Goal: Task Accomplishment & Management: Complete application form

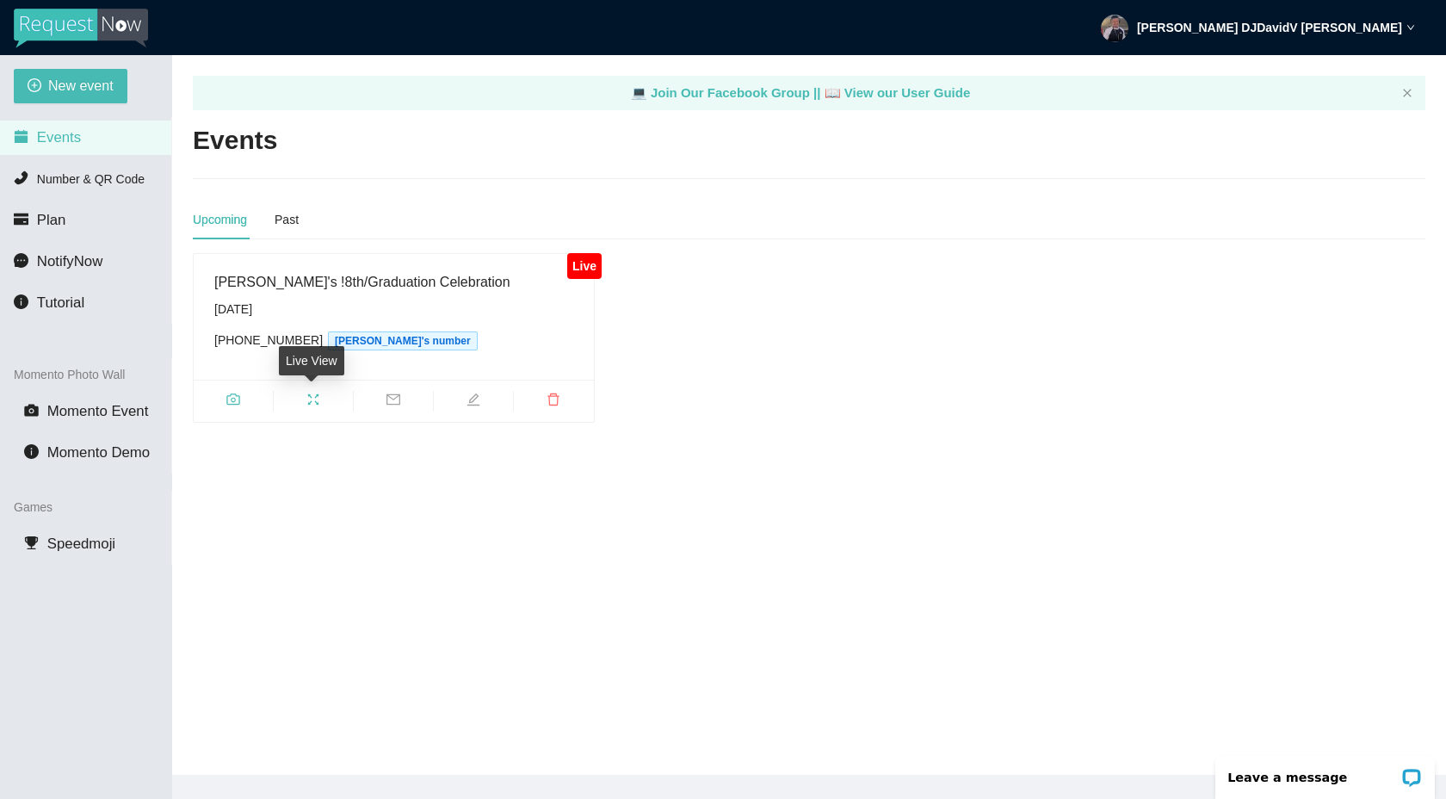
click at [226, 398] on icon "camera" at bounding box center [232, 398] width 13 height 11
click at [468, 400] on icon "edit" at bounding box center [473, 399] width 14 height 14
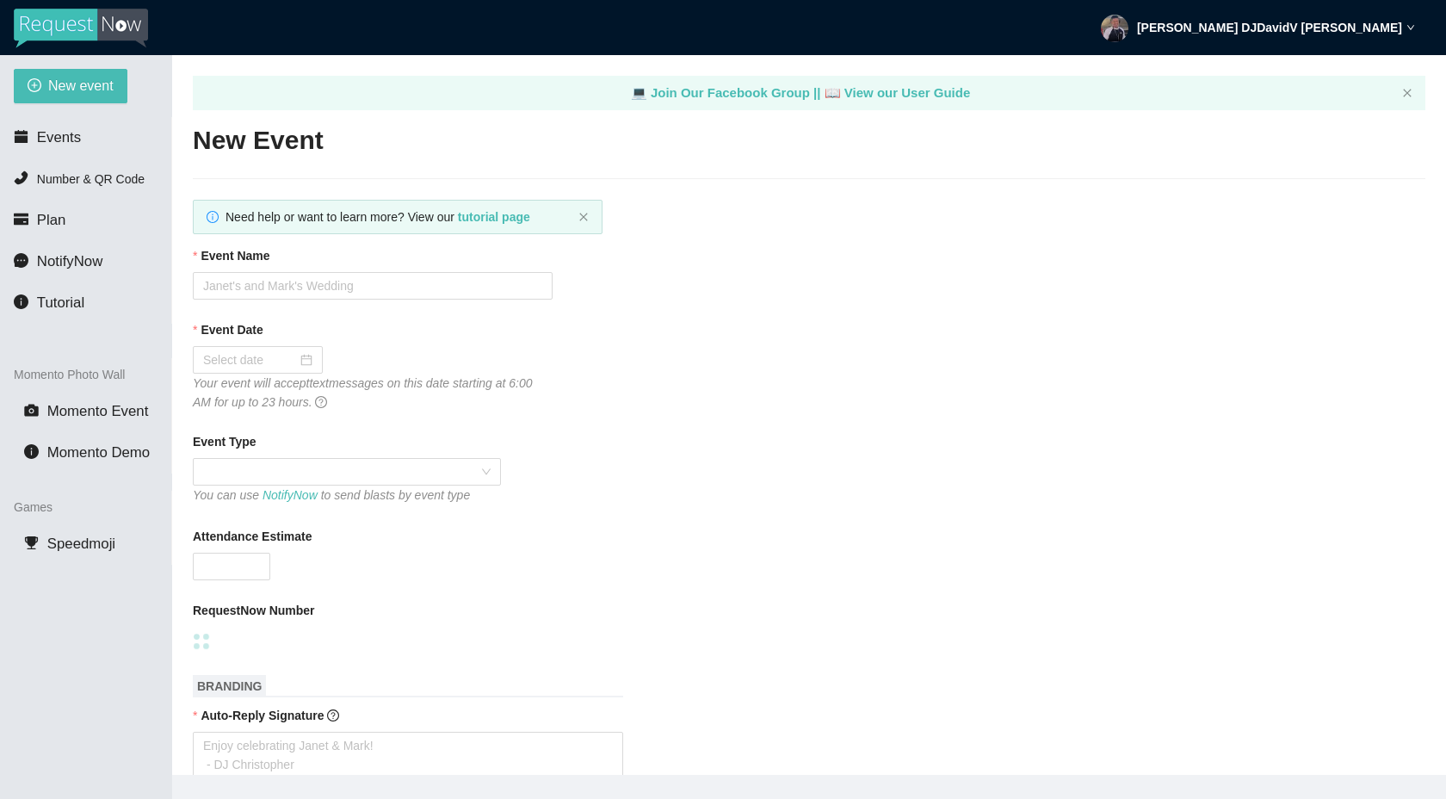
type textarea "Thank you for being celebrating with us"
type input "[PERSON_NAME]'s !8th/Graduation Celebration"
type input "[DATE]"
type input "100"
type textarea "Enjoy the Celebration - Jadyn"
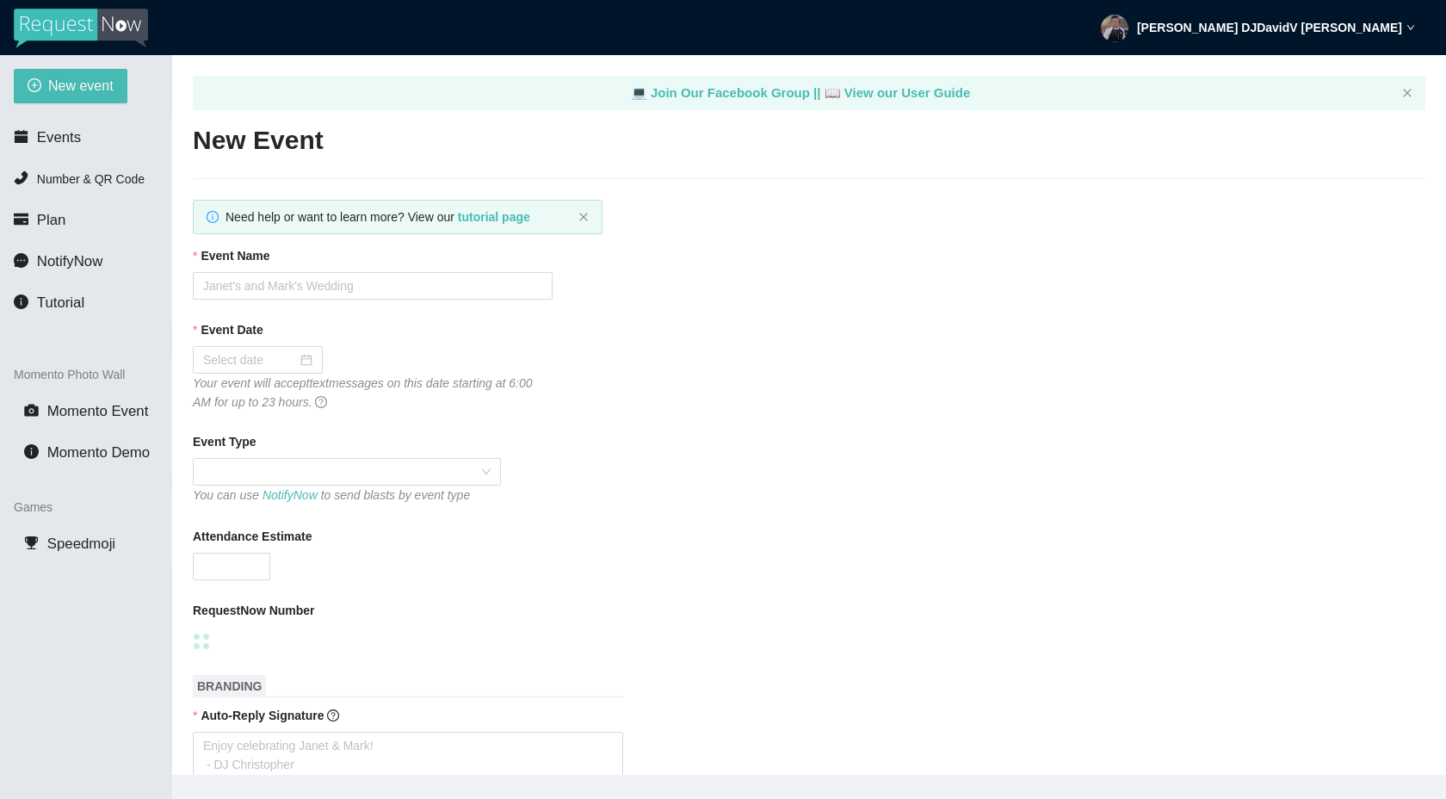
type textarea "Thank you for being celebrating with us"
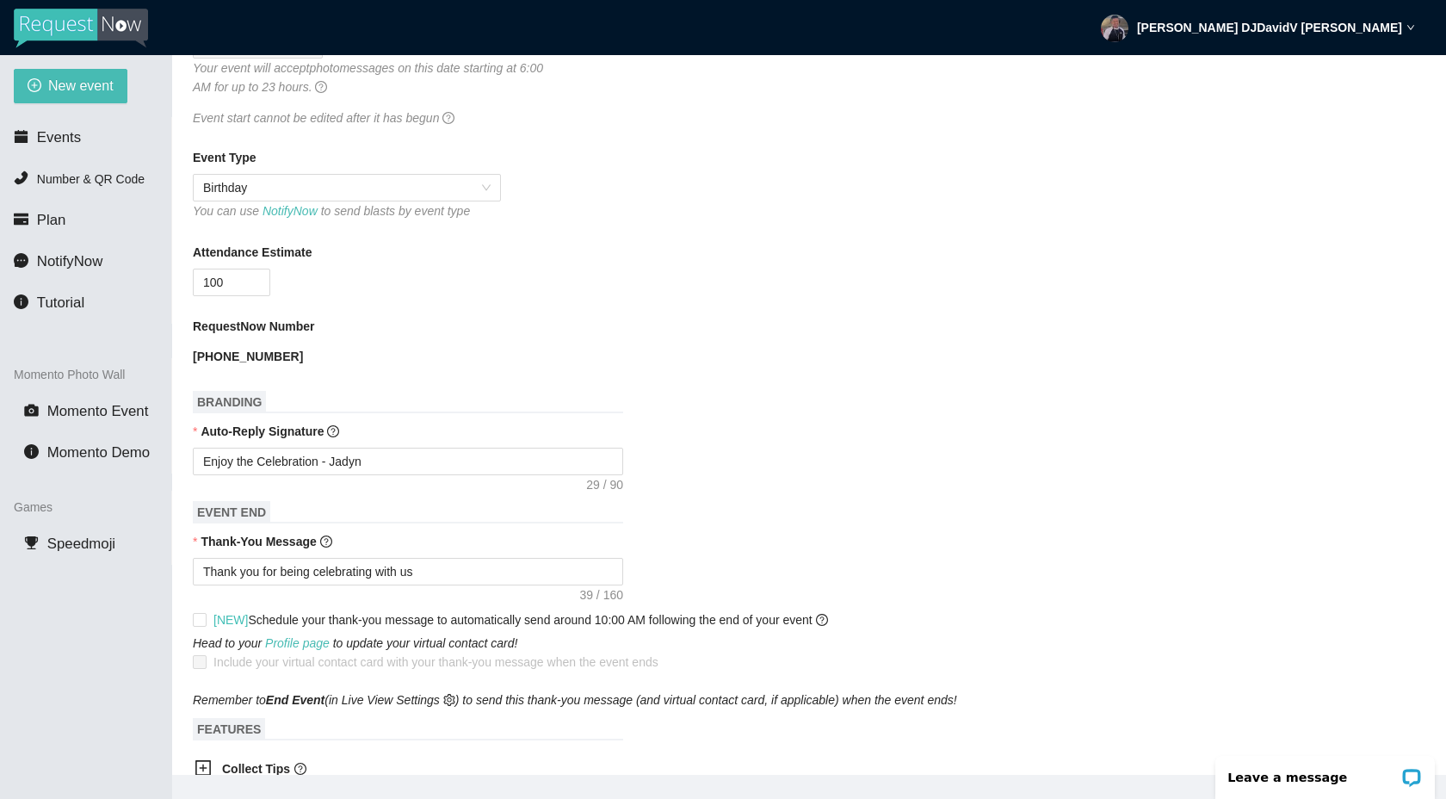
scroll to position [319, 0]
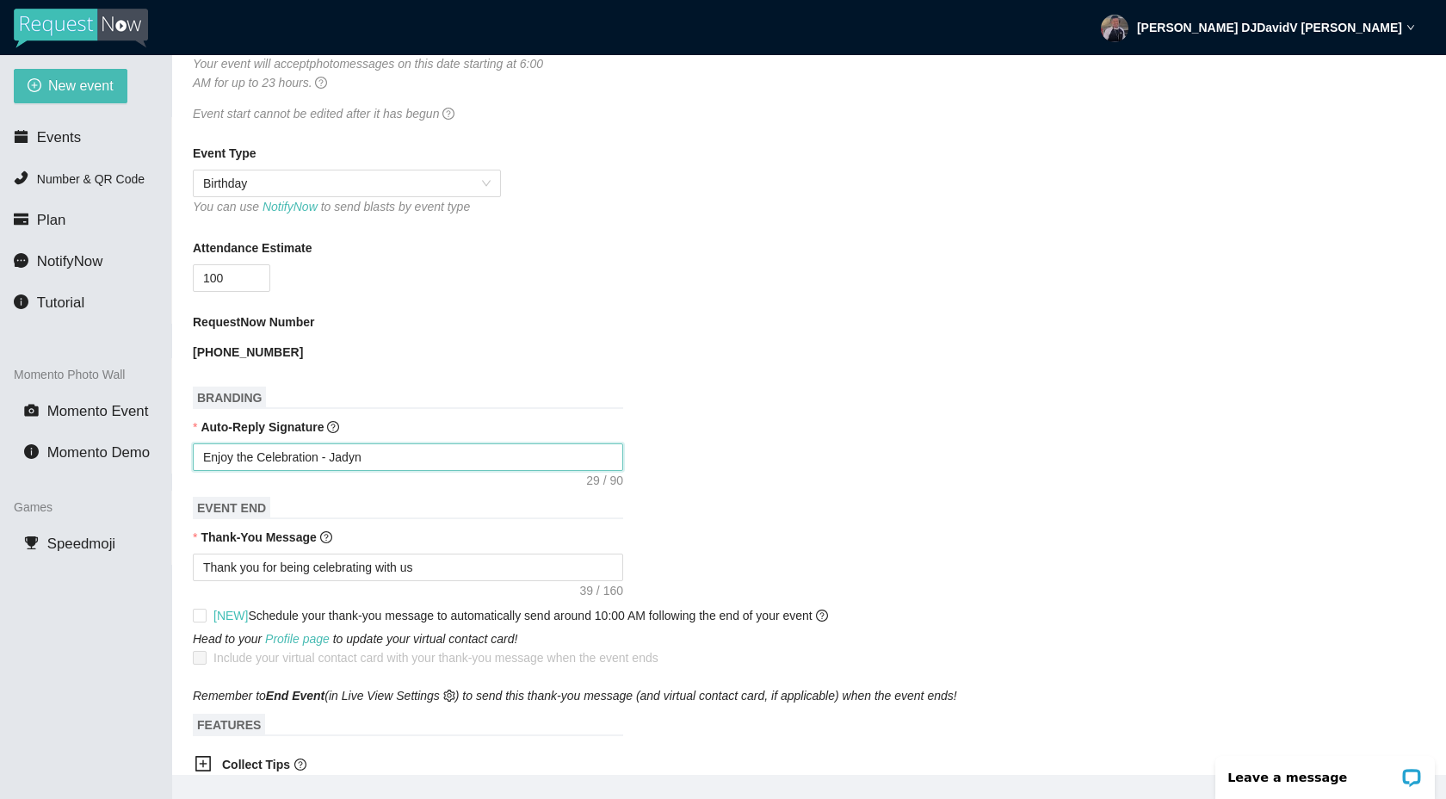
click at [432, 451] on textarea "Enjoy the Celebration - Jadyn" at bounding box center [408, 457] width 430 height 28
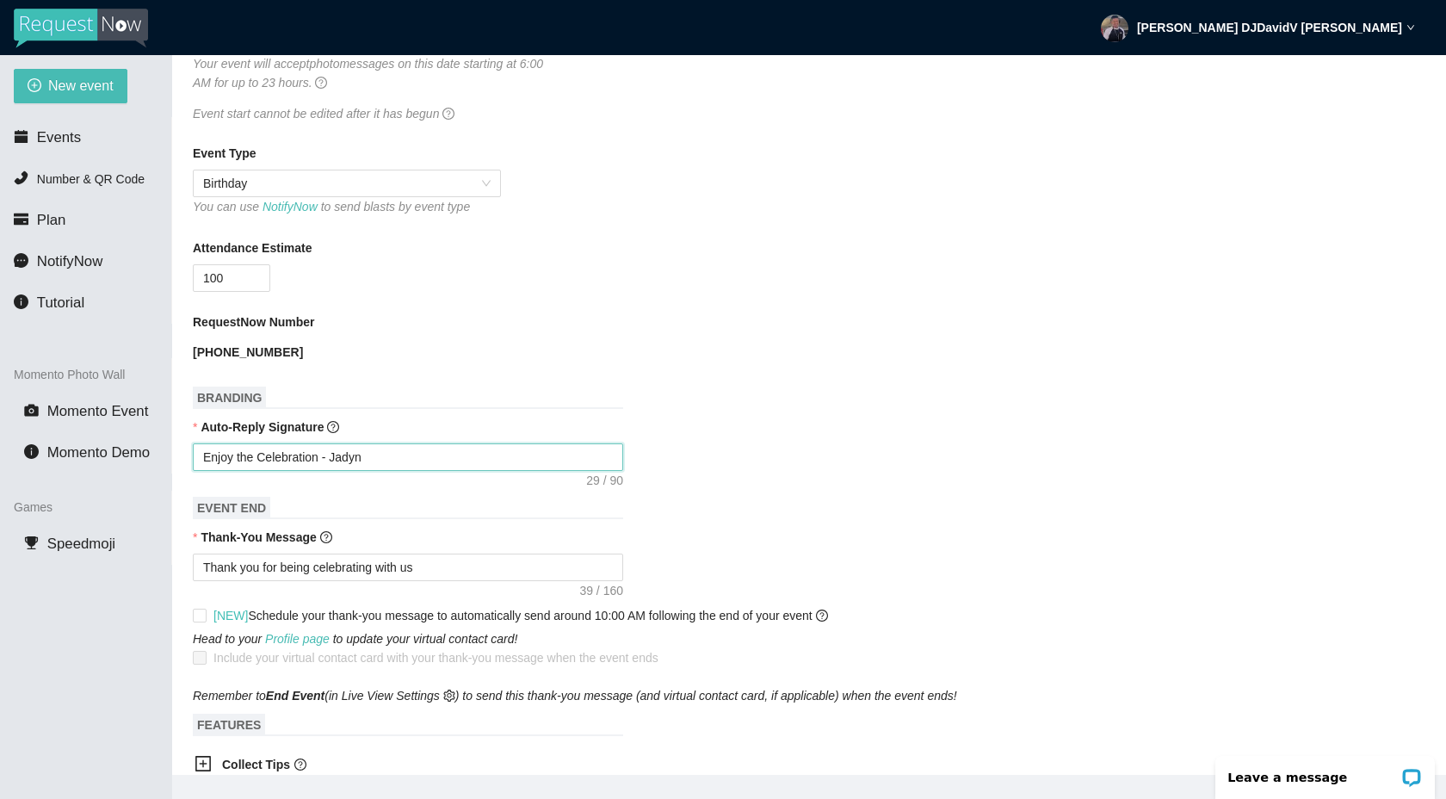
click at [432, 451] on textarea "Enjoy the Celebration - Jadyn" at bounding box center [408, 457] width 430 height 28
type textarea "Enjoy celebrating [PERSON_NAME] & [PERSON_NAME]! - [PERSON_NAME]"
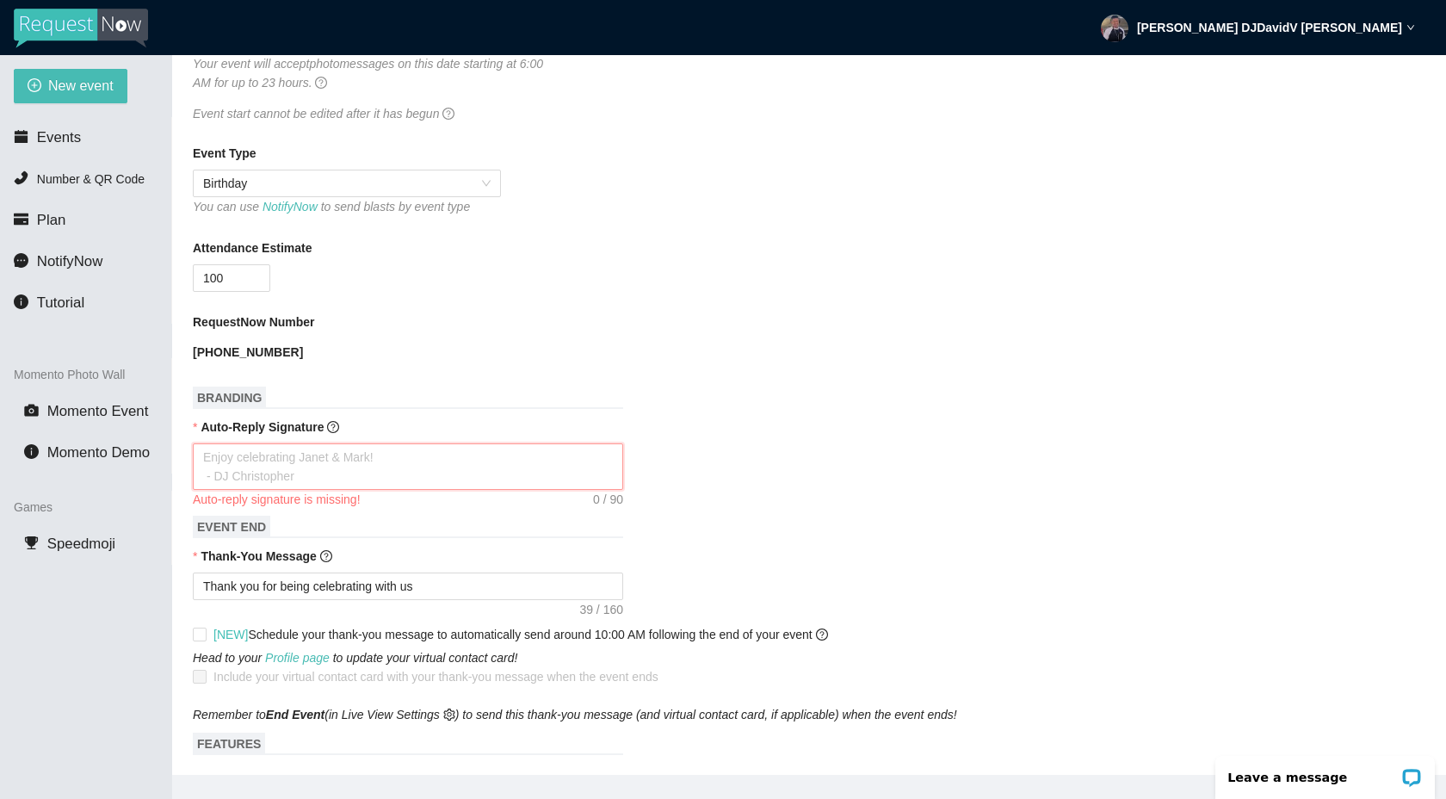
type textarea "M"
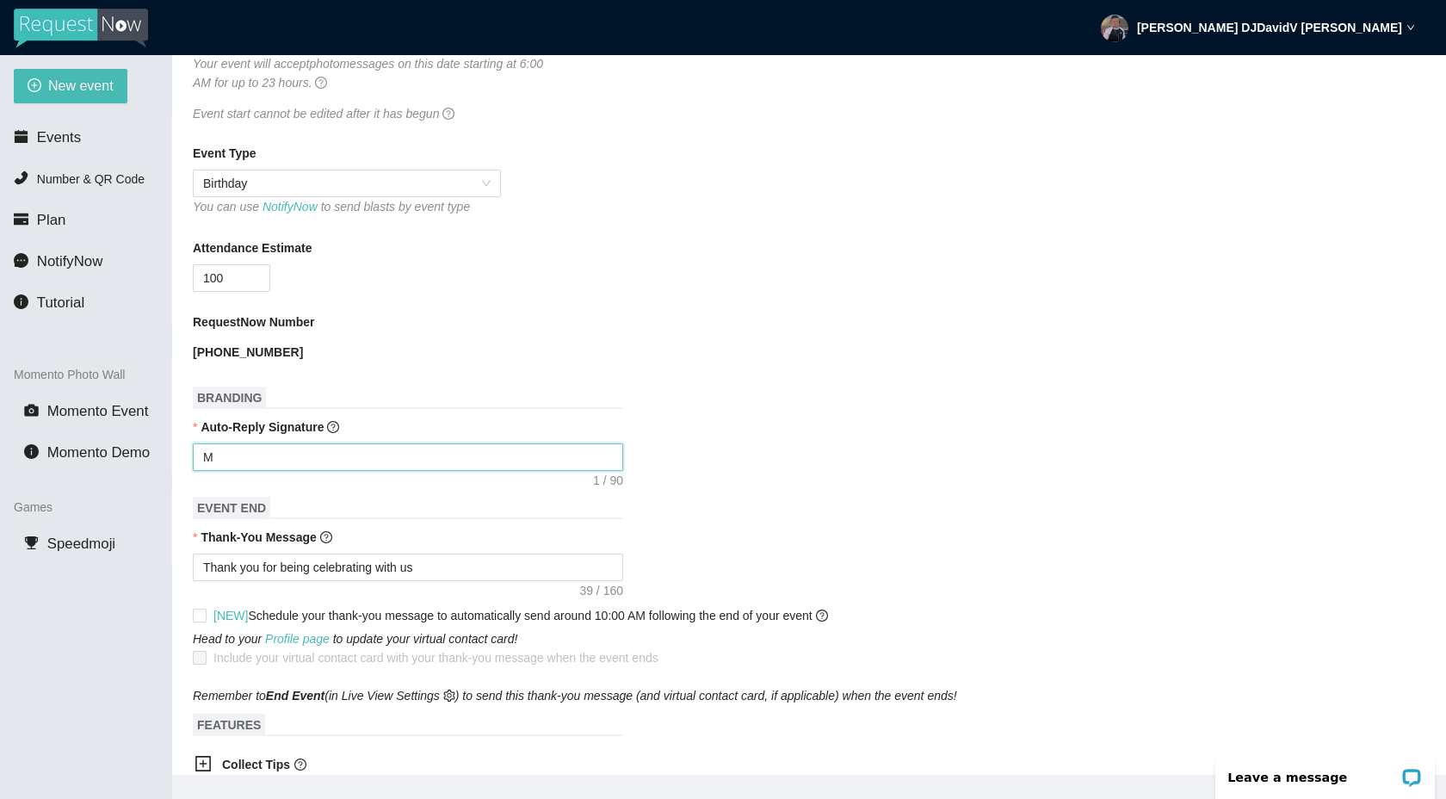
type textarea "My"
type textarea "M"
type textarea "Ma"
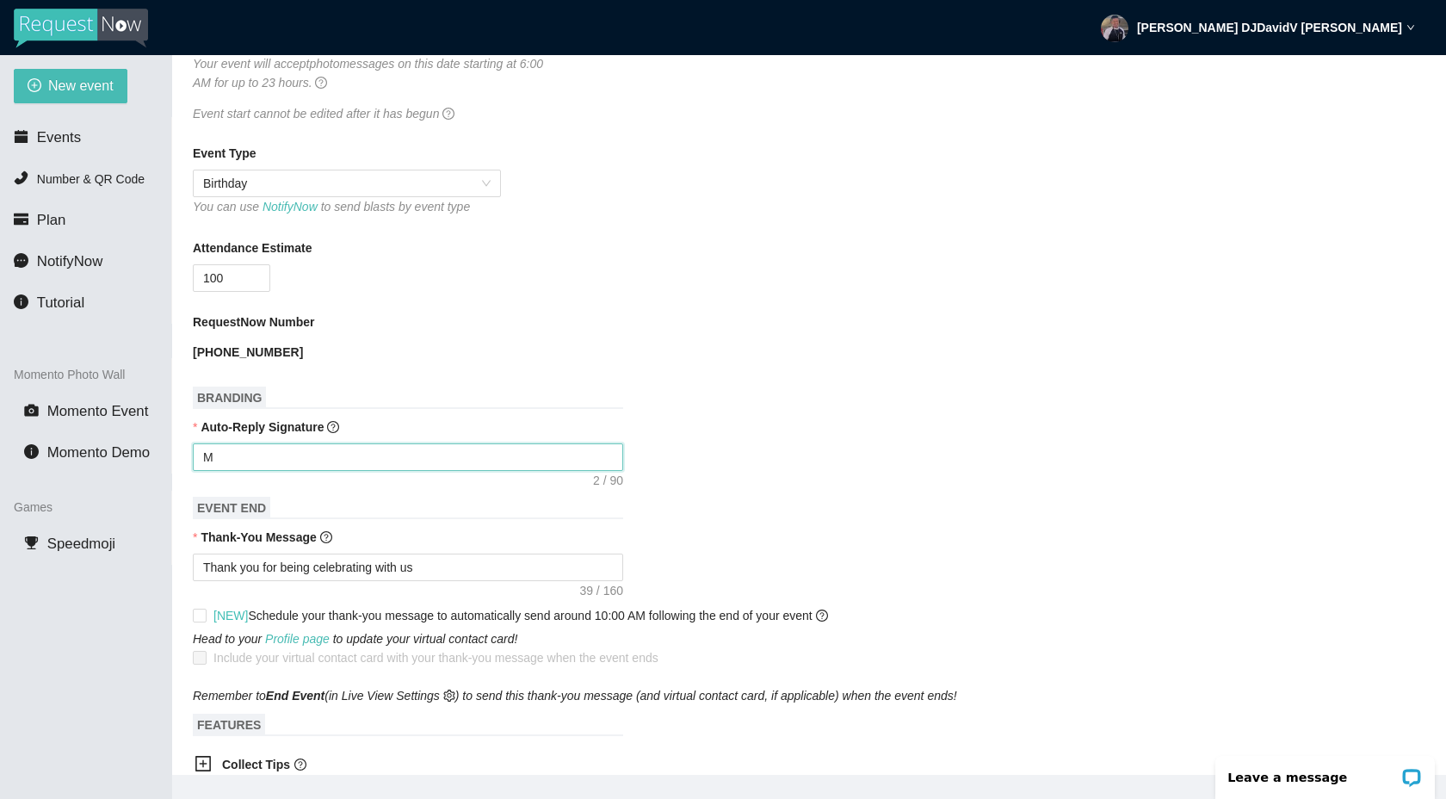
type textarea "Ma"
type textarea "May"
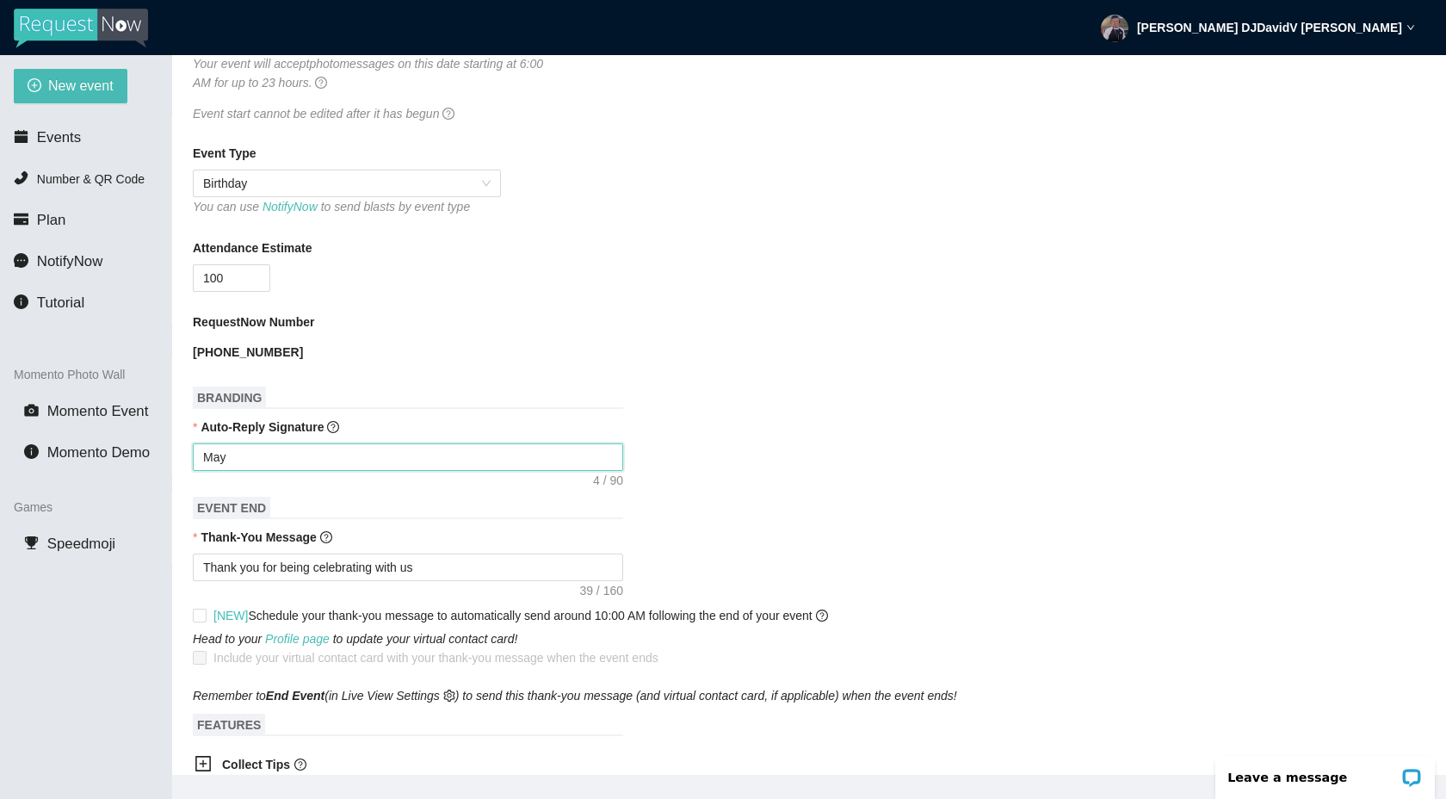
type textarea "May t"
type textarea "May th"
type textarea "May the"
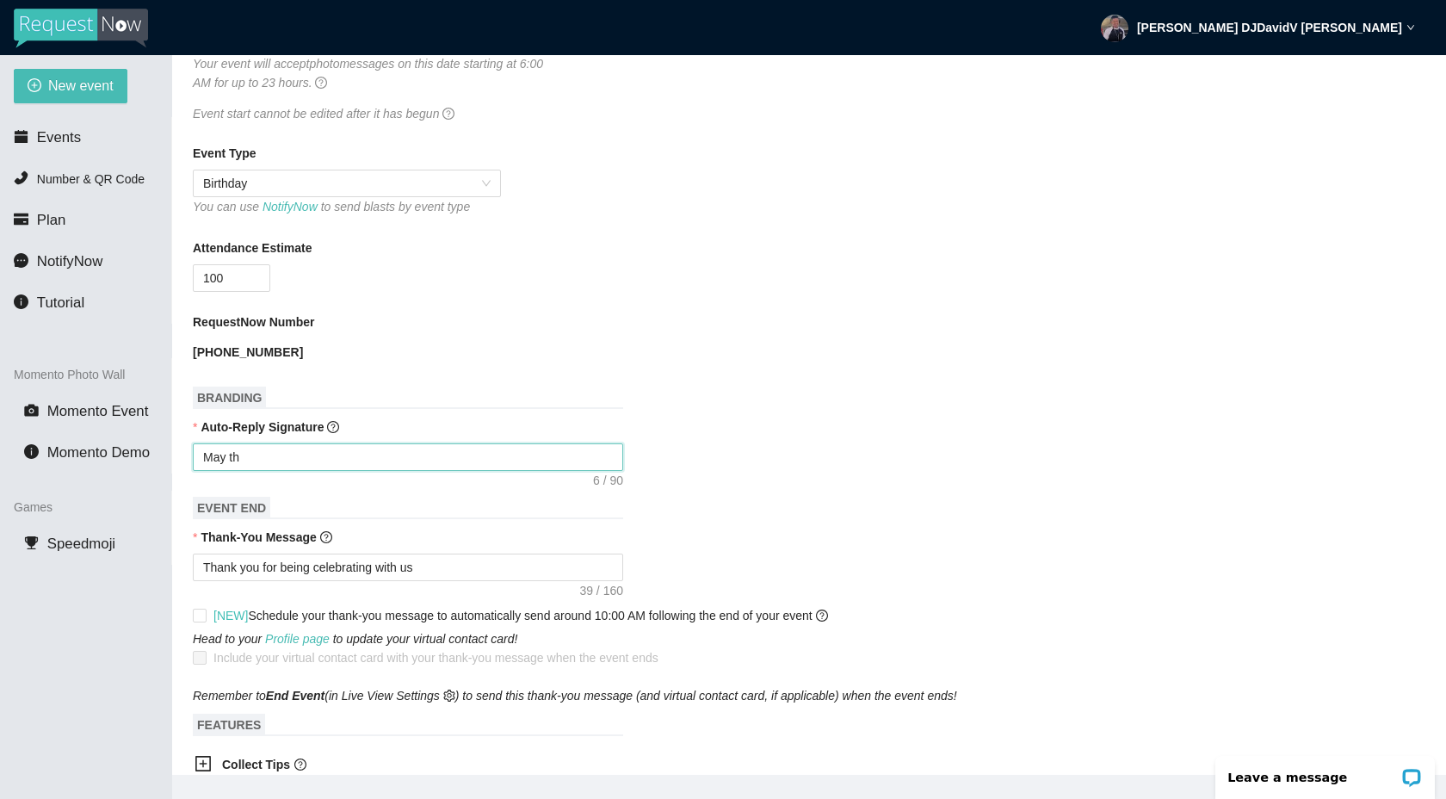
type textarea "May the"
type textarea "May th"
type textarea "May t"
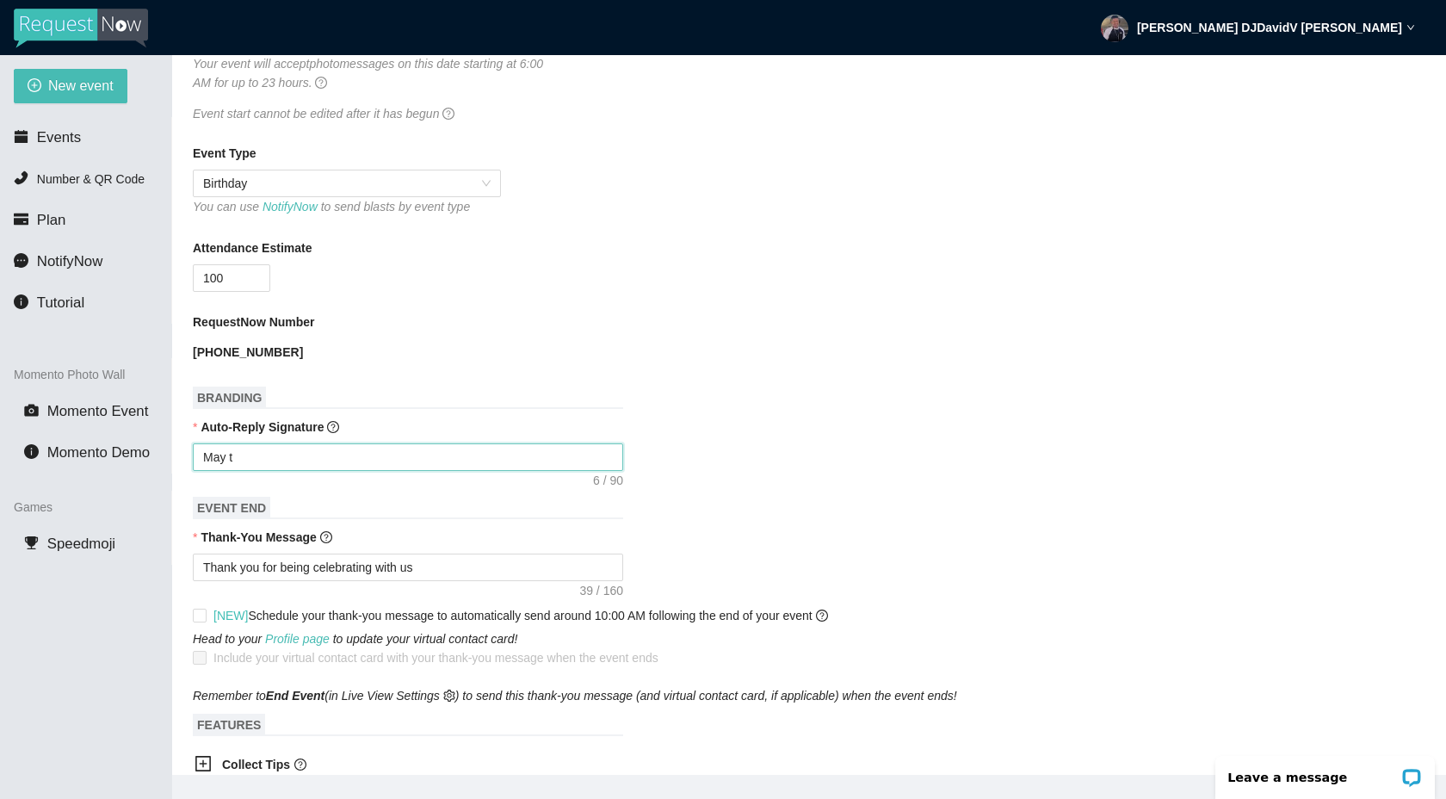
type textarea "May"
type textarea "May t"
type textarea "May th"
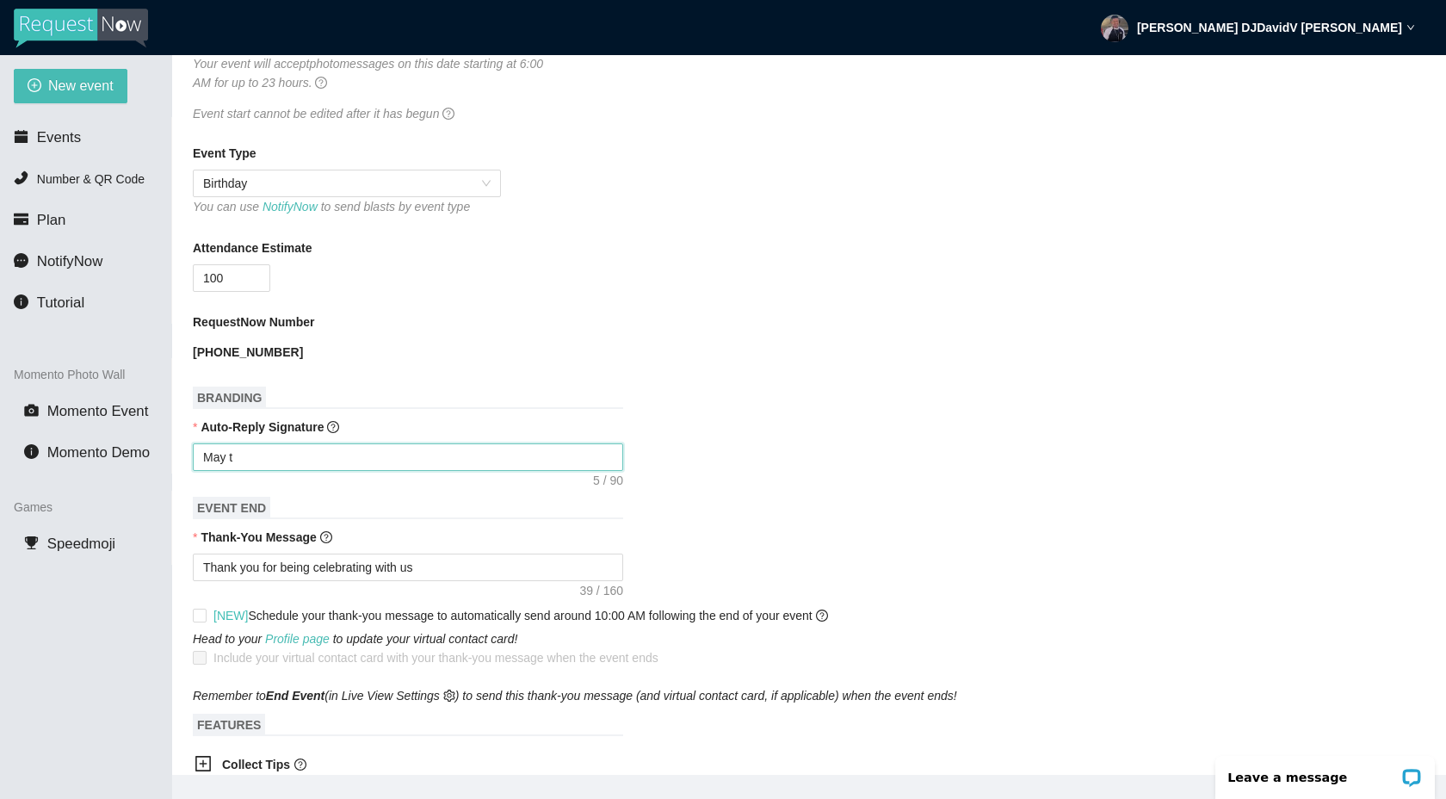
type textarea "May th"
type textarea "May the"
type textarea "May th"
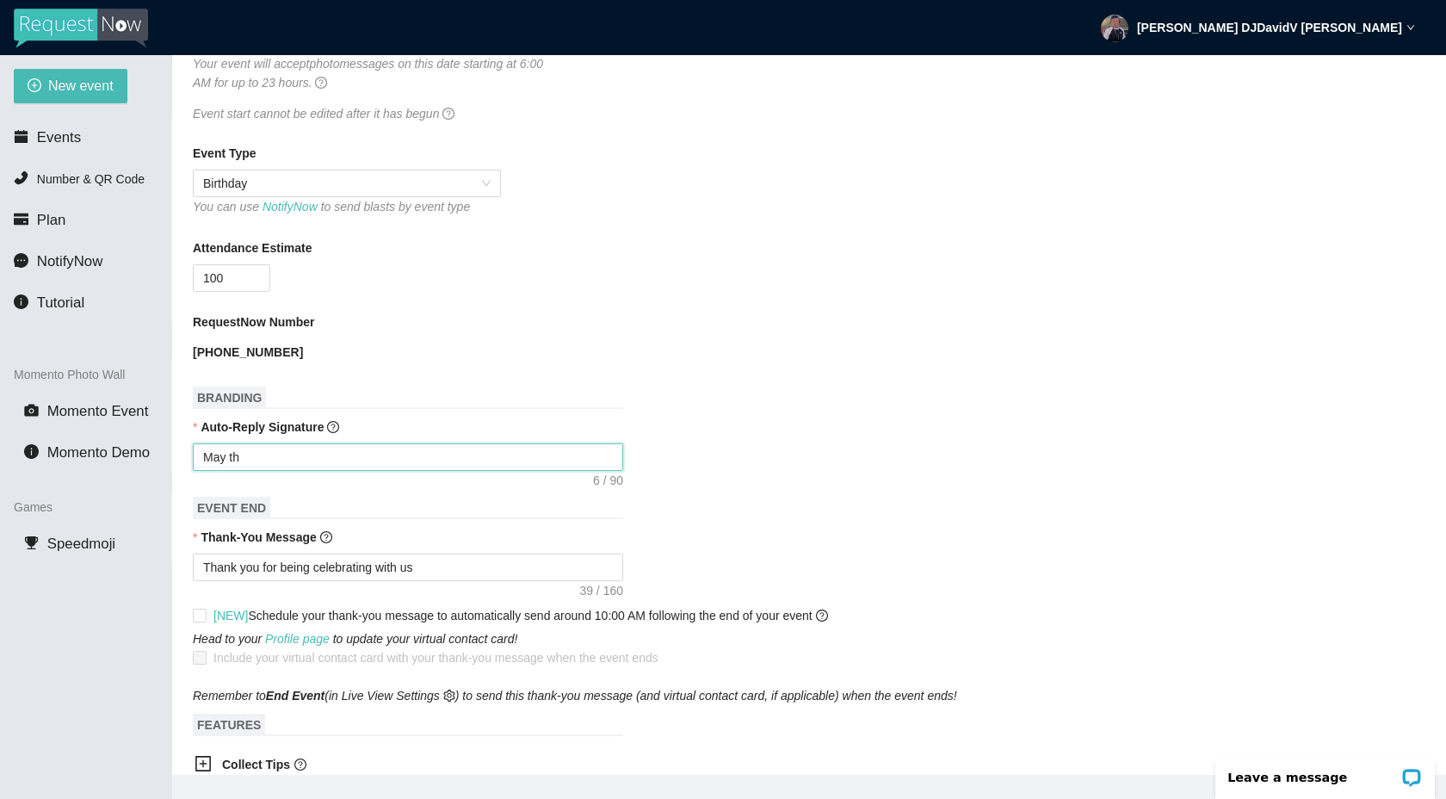
type textarea "May thi"
type textarea "May this"
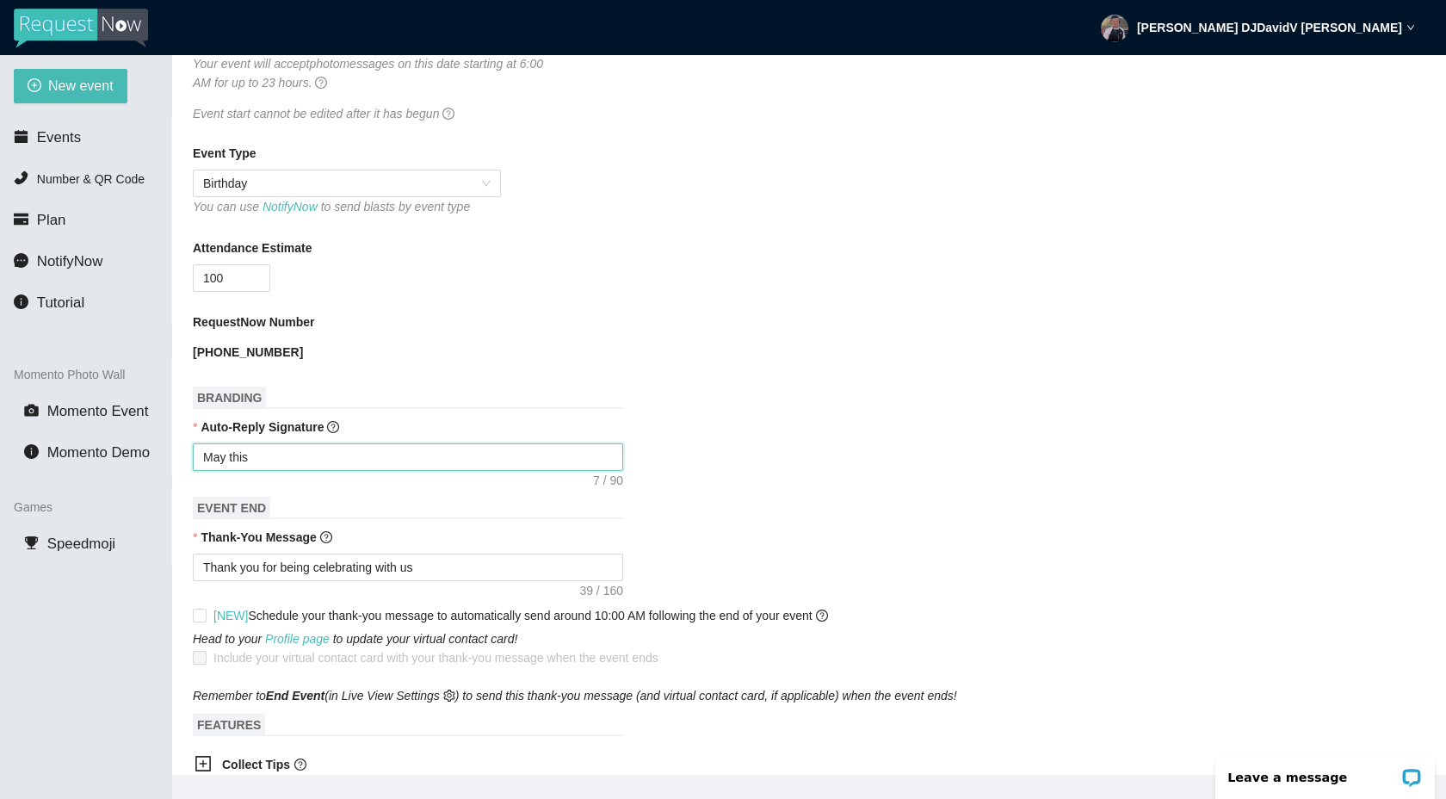
type textarea "May this"
type textarea "May this c"
type textarea "May this ce"
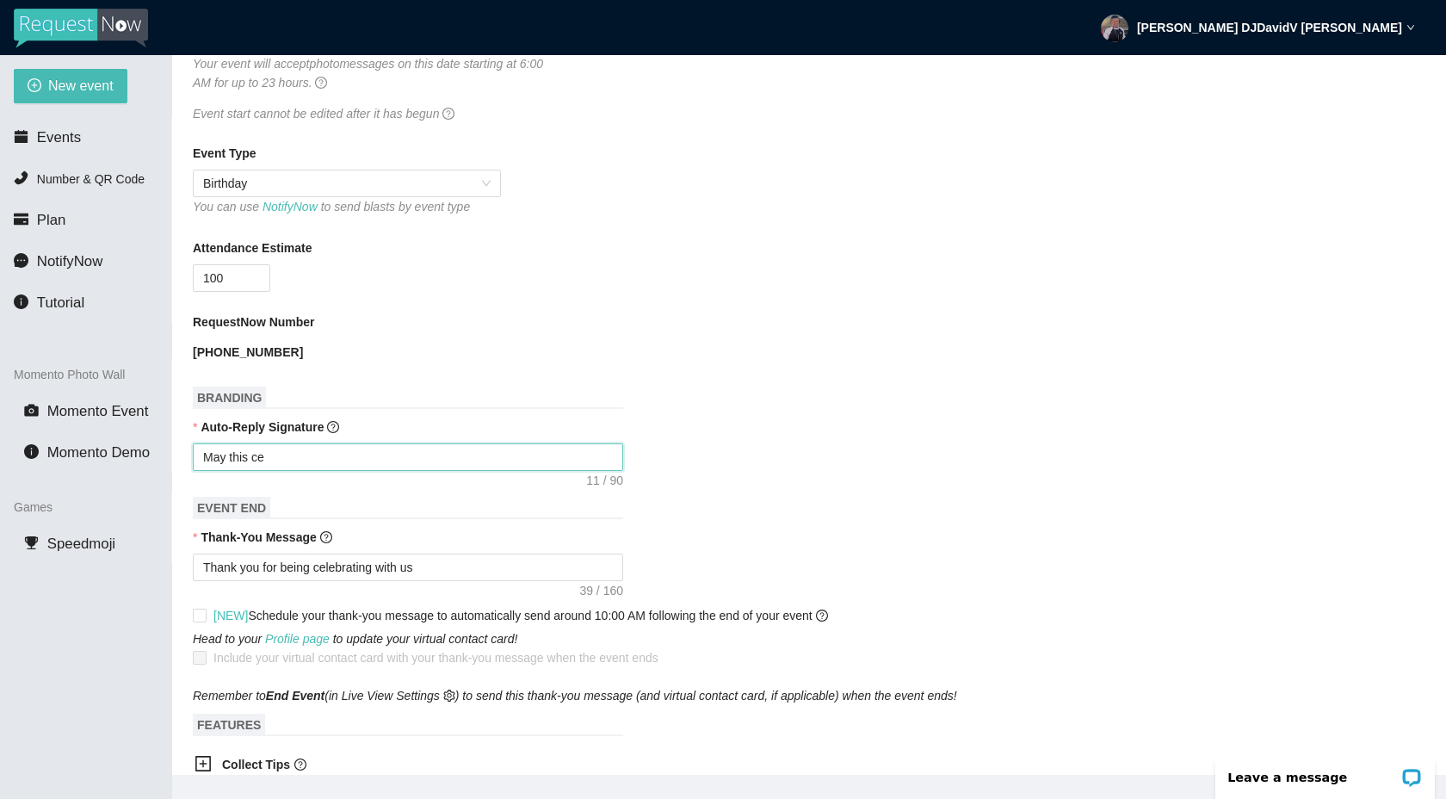
type textarea "May this cel"
type textarea "May this cele"
type textarea "May this celeb"
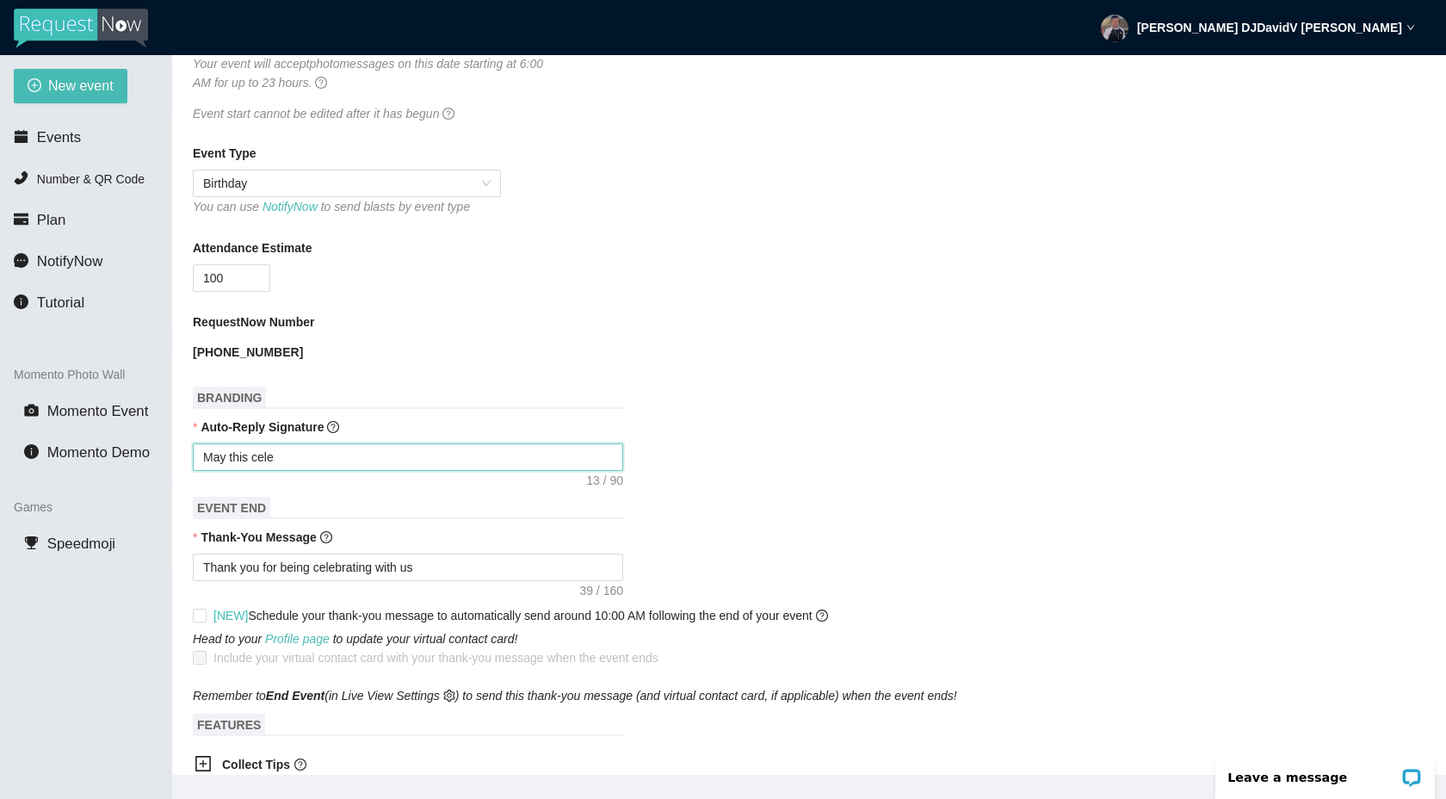
type textarea "May this celeb"
type textarea "May this celebr"
type textarea "May this celebra"
type textarea "May this celebrat"
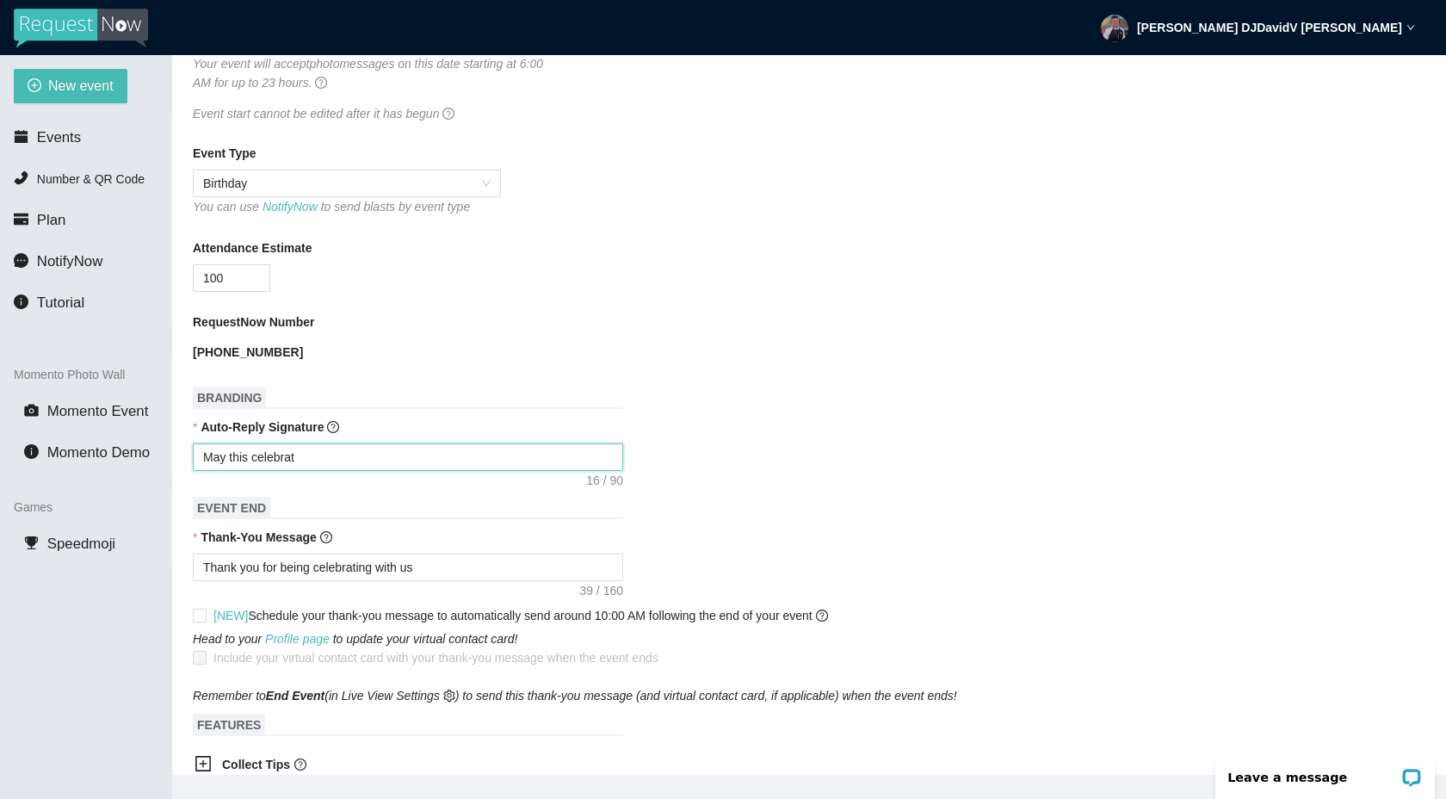
type textarea "May this celebrati"
type textarea "May this celebratio"
type textarea "May this celebration"
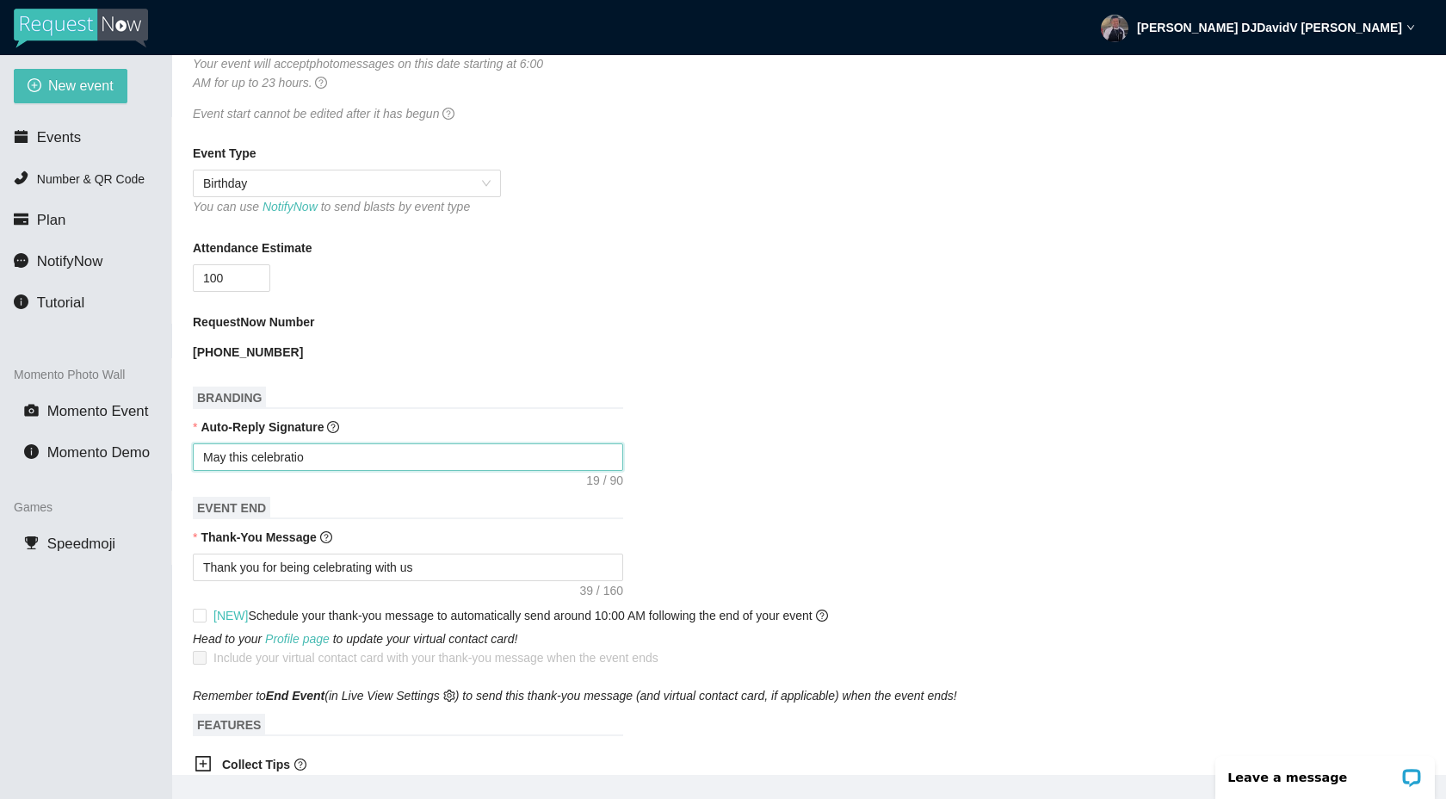
type textarea "May this celebration"
type textarea "May this celebration b"
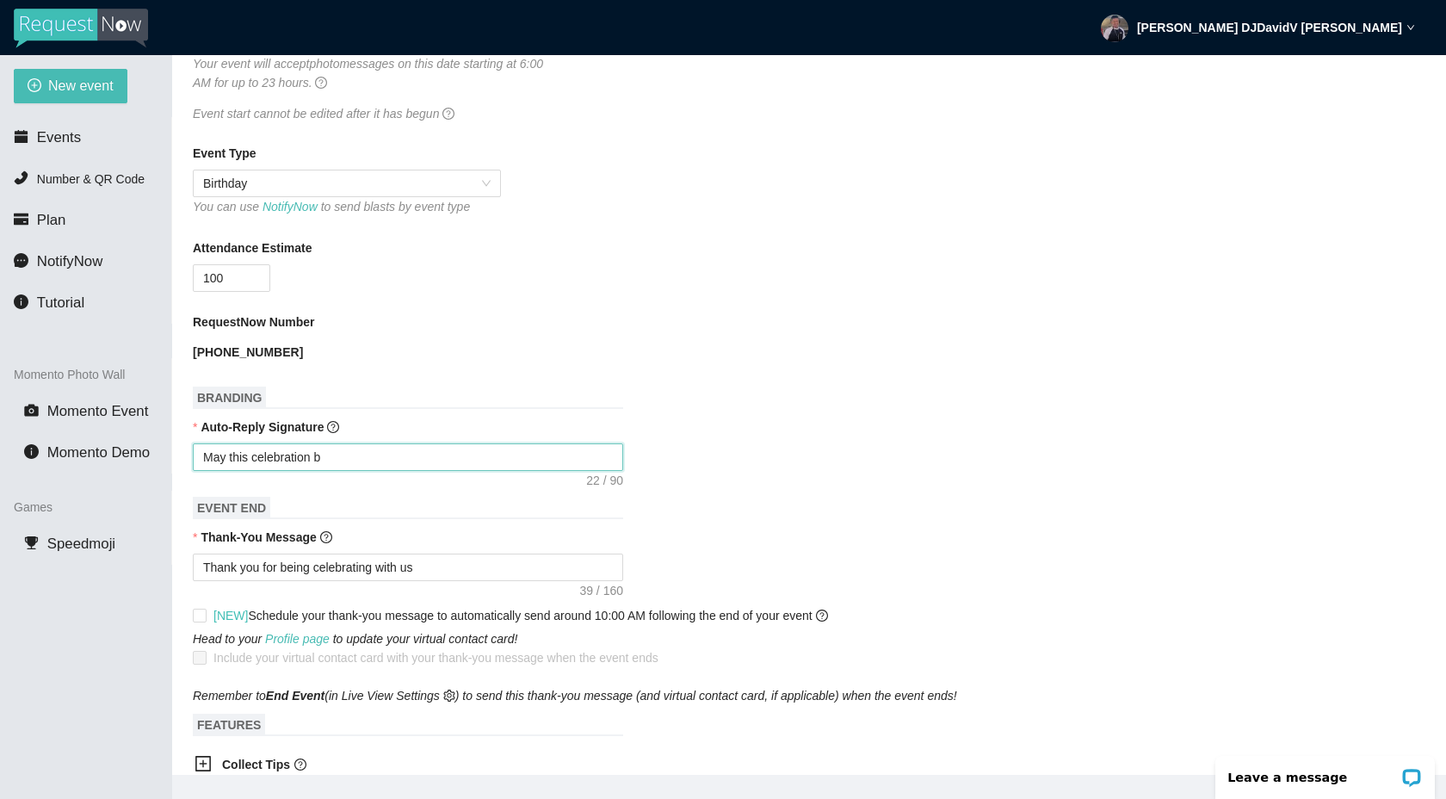
type textarea "May this celebration br"
type textarea "May this celebration bri"
type textarea "May this celebration brin"
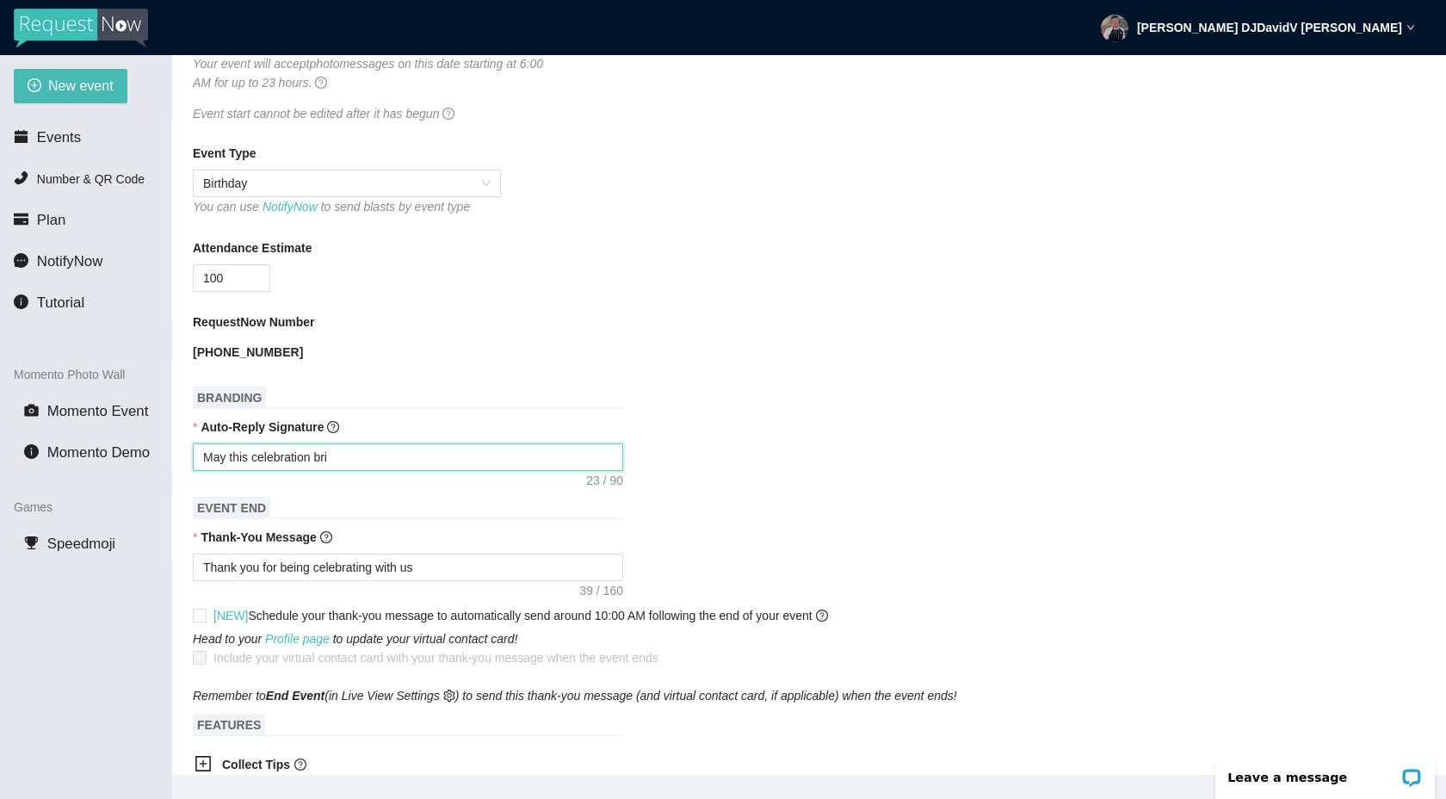
type textarea "May this celebration brin"
type textarea "May this celebration bring"
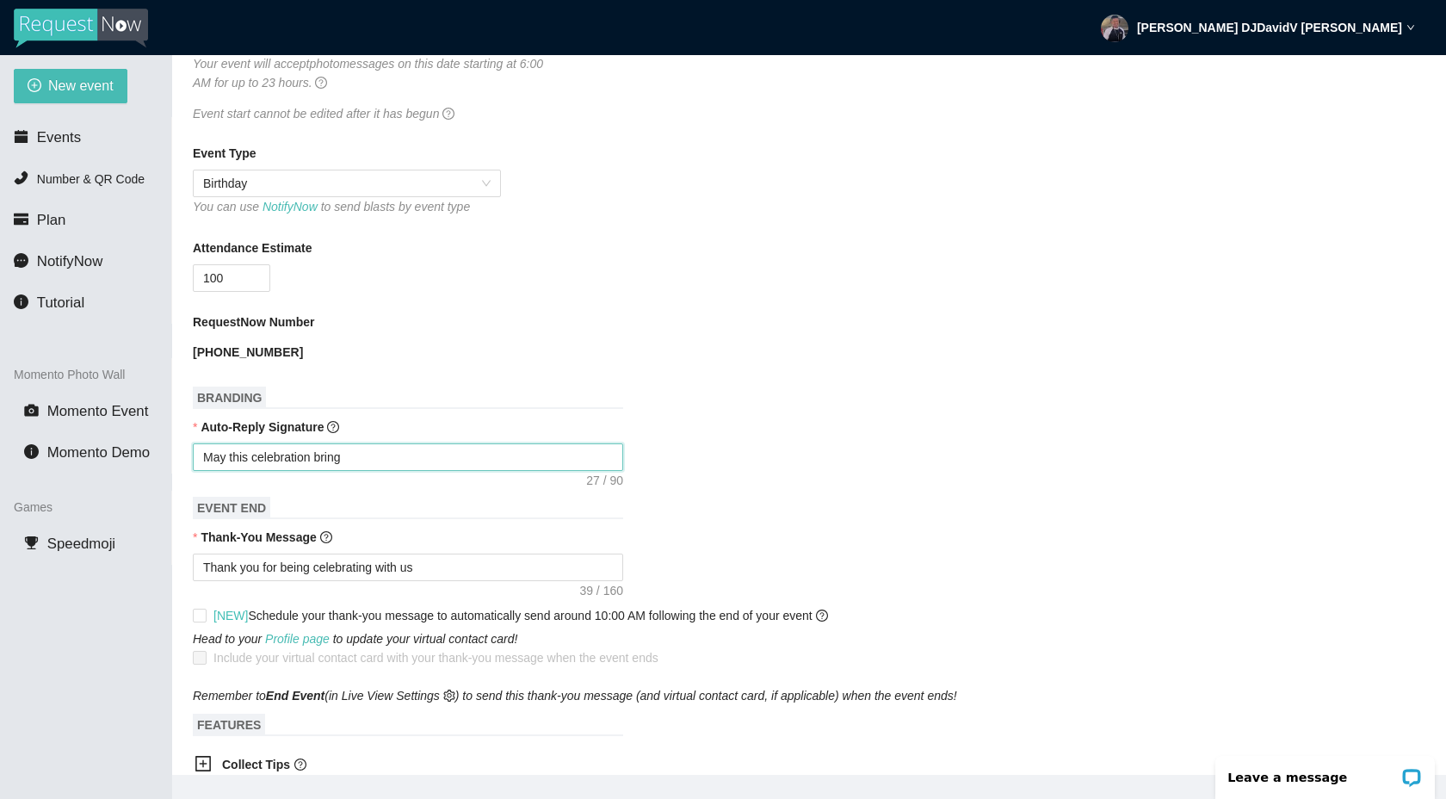
type textarea "May this celebration bring y"
type textarea "May this celebration bring yo"
type textarea "May this celebration bring you"
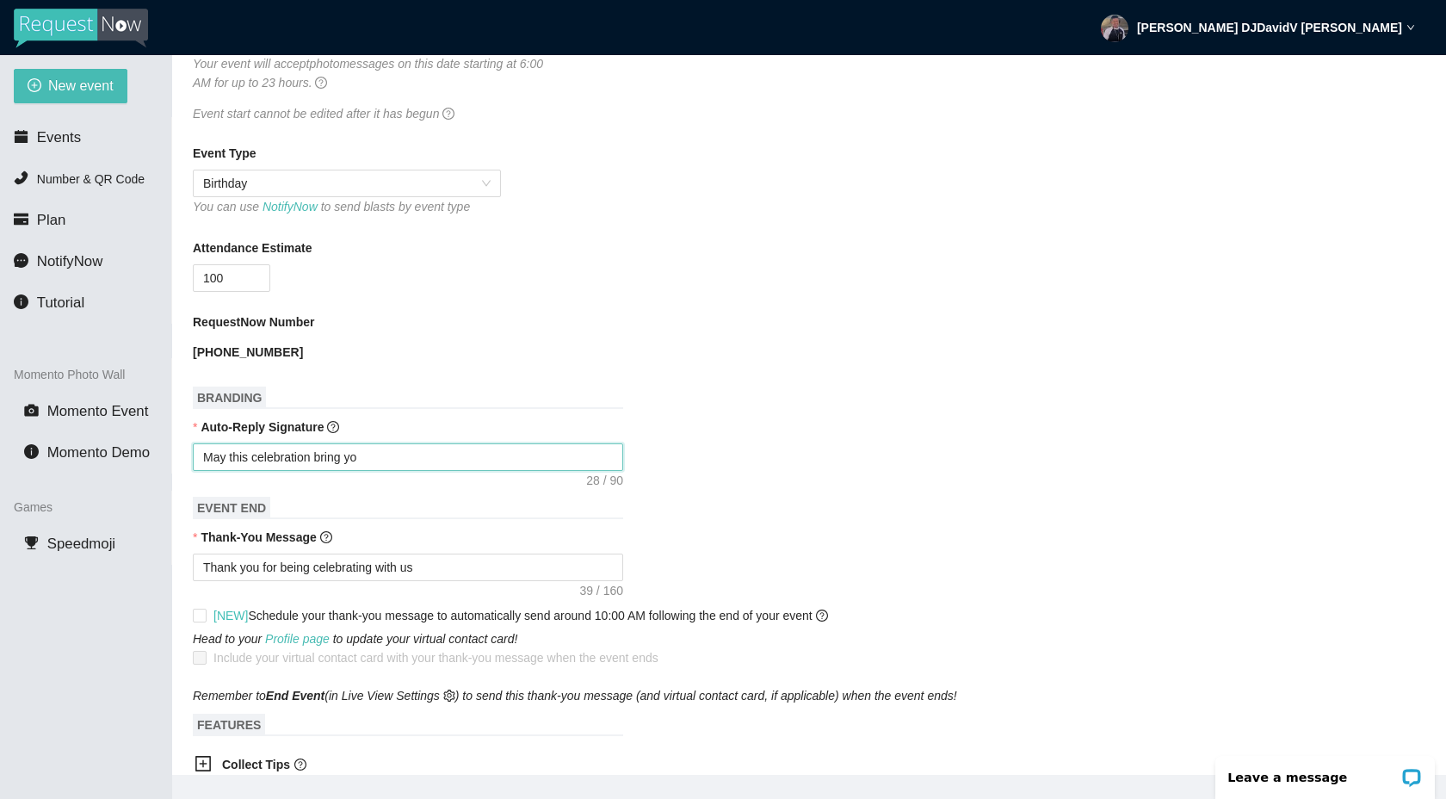
type textarea "May this celebration bring you"
type textarea "May this celebration bring you l"
type textarea "May this celebration bring you la"
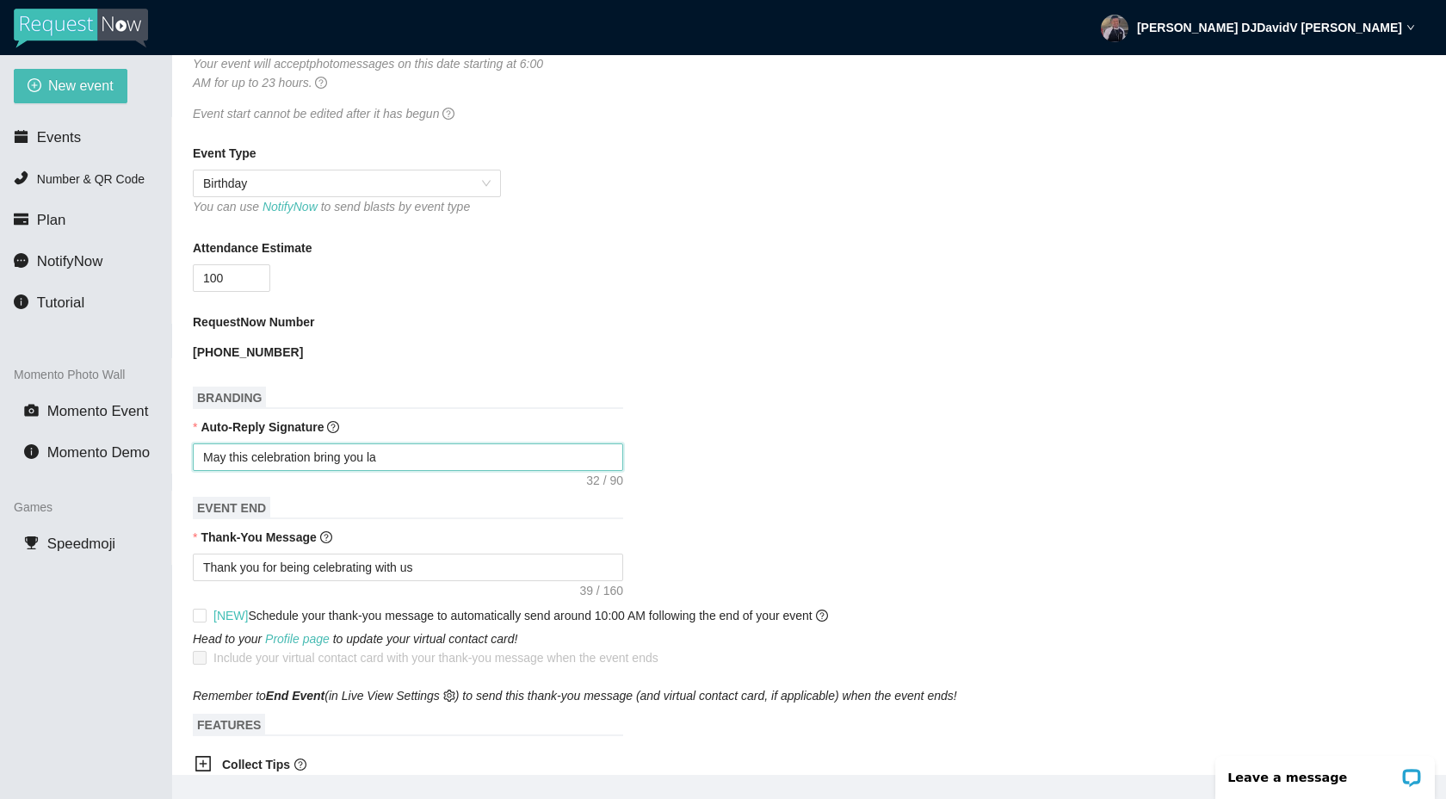
type textarea "May this celebration bring you las"
type textarea "May this celebration bring you last"
type textarea "May this celebration bring you lasti"
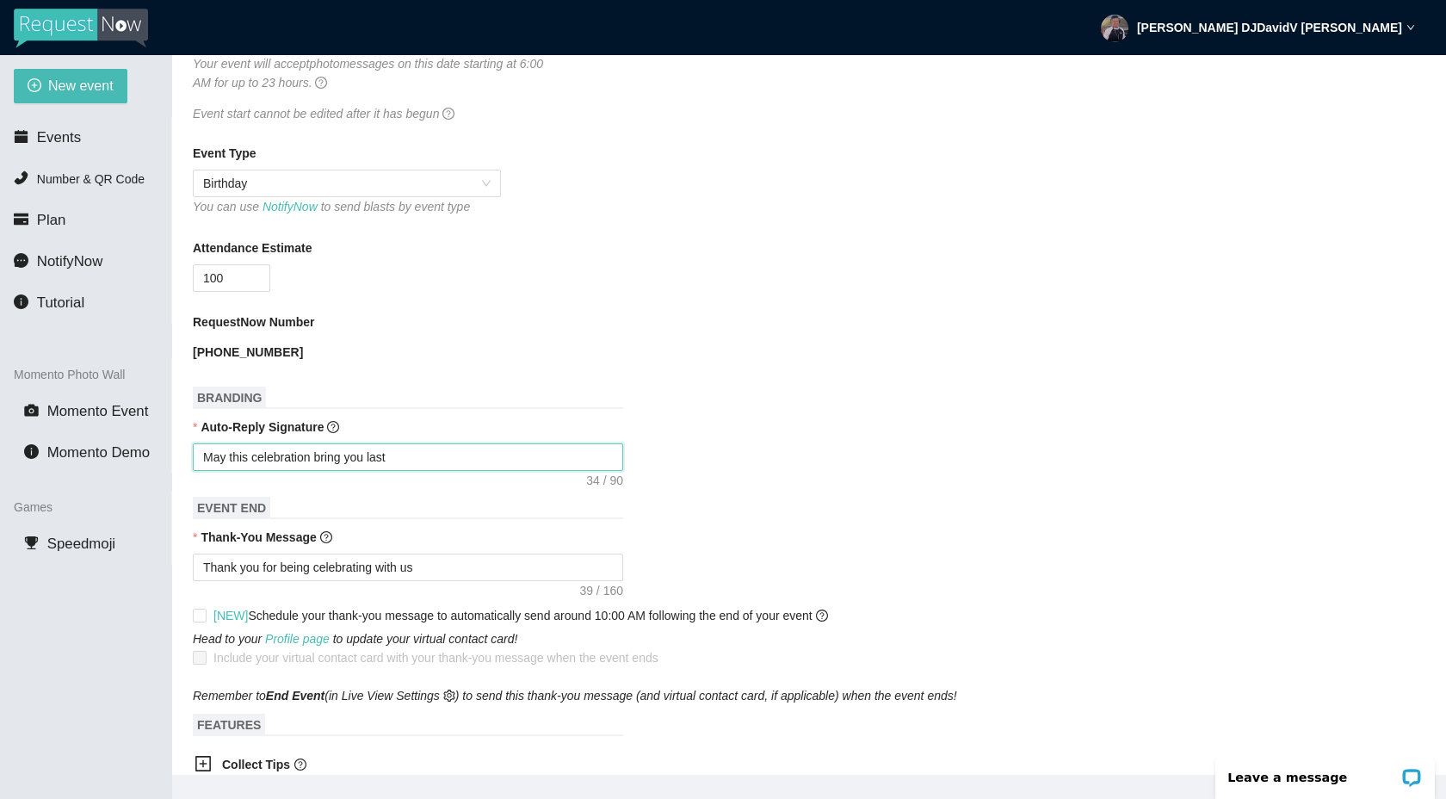
type textarea "May this celebration bring you lasti"
type textarea "May this celebration bring you lastin"
type textarea "May this celebration bring you lasting"
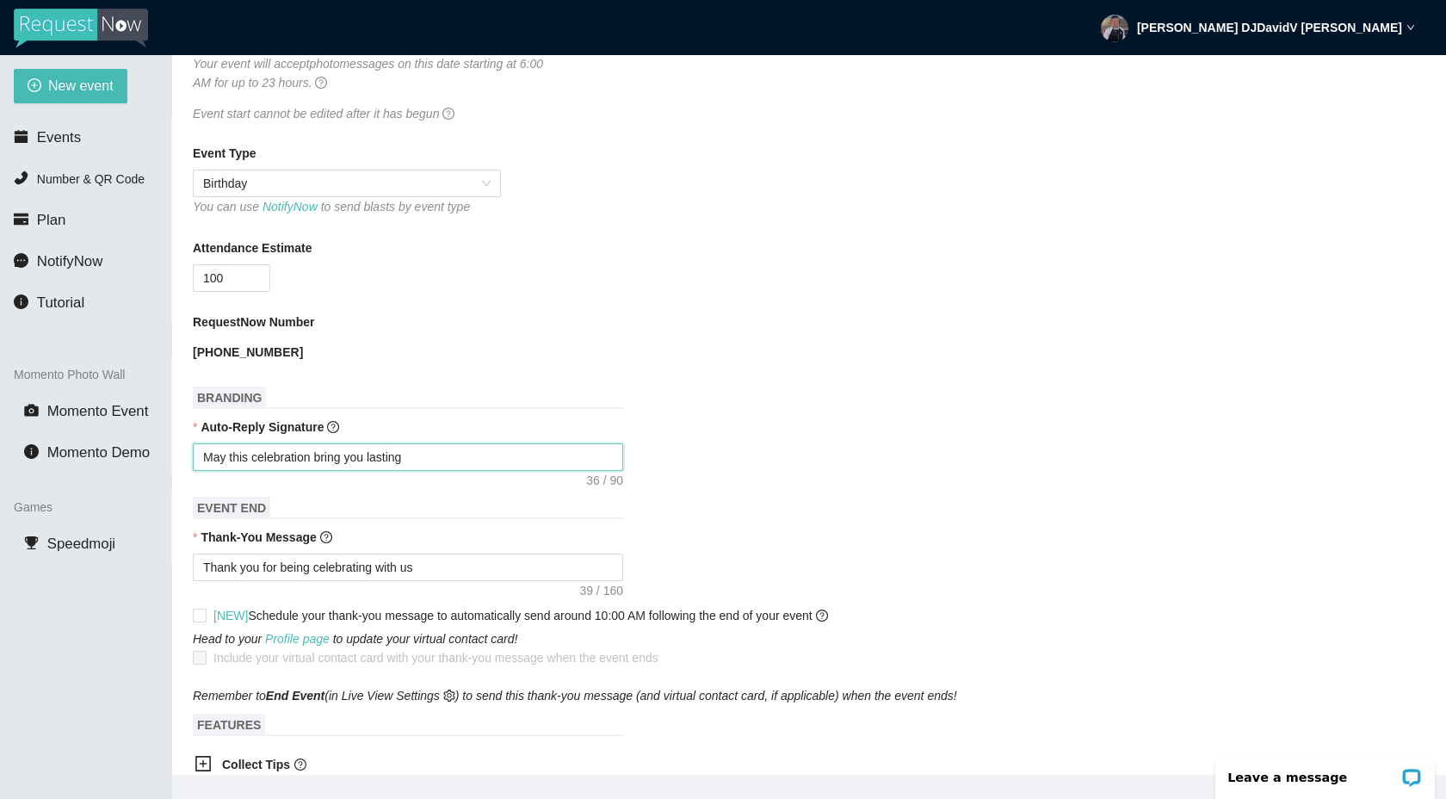
type textarea "May this celebration bring you lasting"
type textarea "May this celebration bring you lasting m"
type textarea "May this celebration bring you lasting me"
type textarea "May this celebration bring you lasting mem"
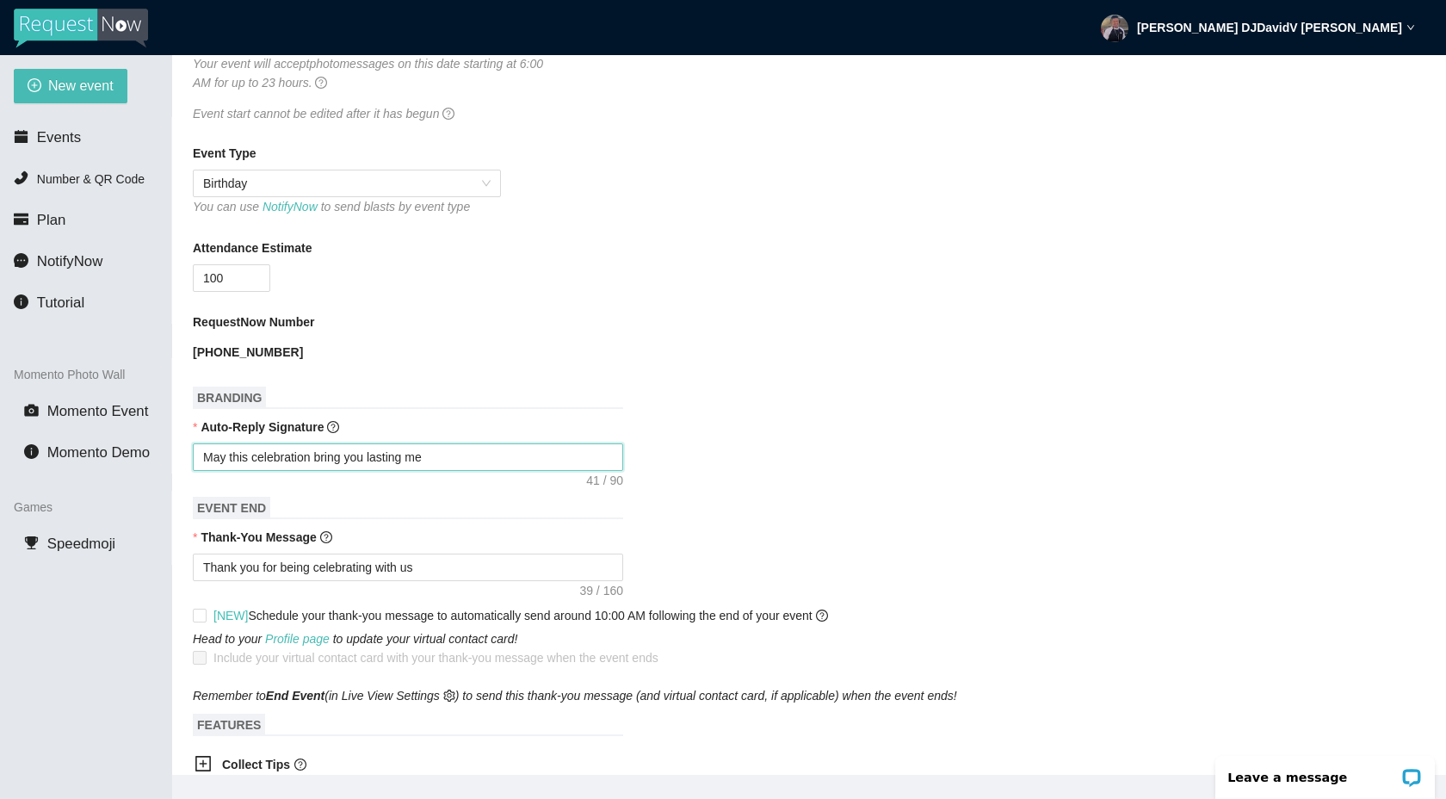
type textarea "May this celebration bring you lasting mem"
type textarea "May this celebration bring you lasting memo"
type textarea "May this celebration bring you lasting memor"
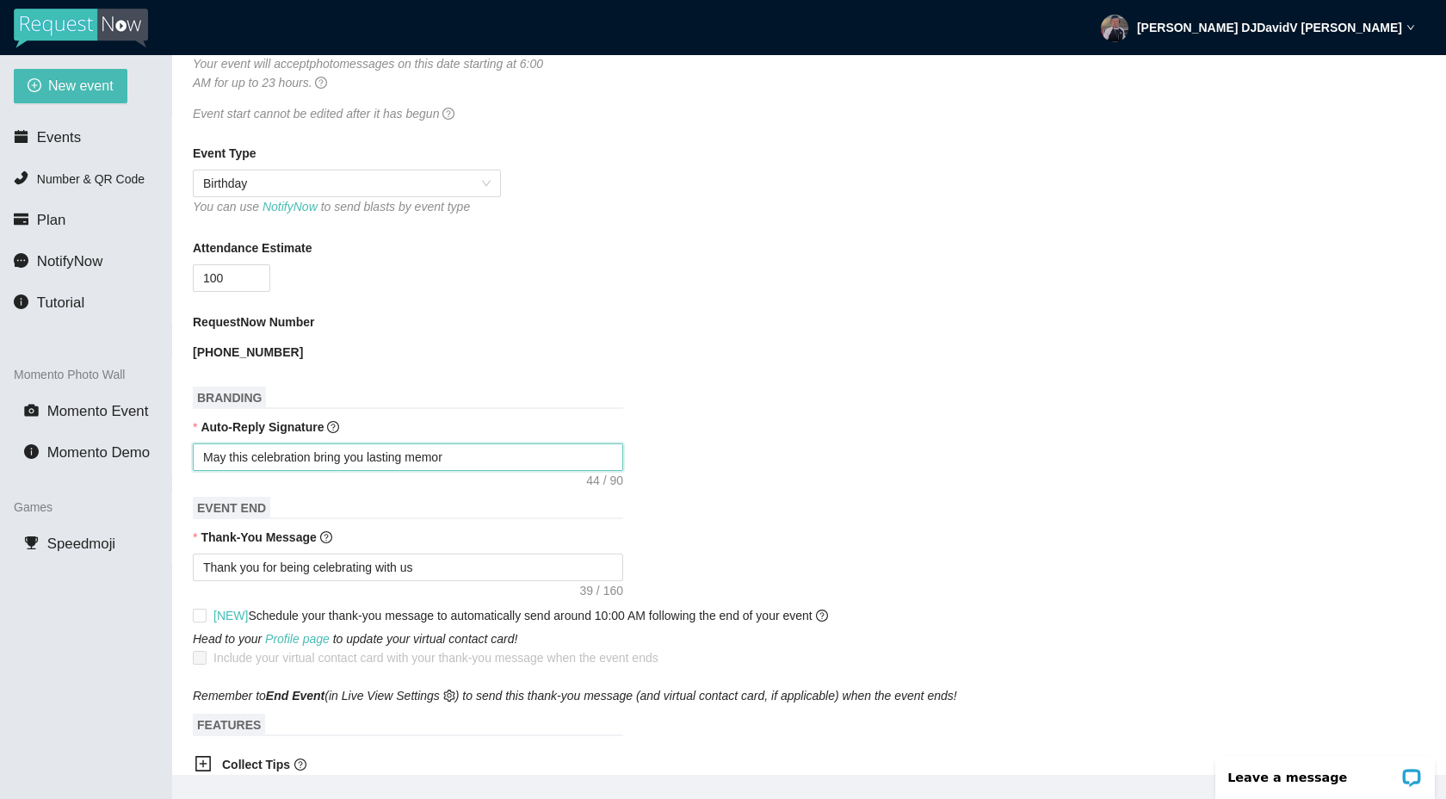
type textarea "May this celebration bring you lasting memori"
type textarea "May this celebration bring you lasting memorie"
type textarea "May this celebration bring you lasting memories"
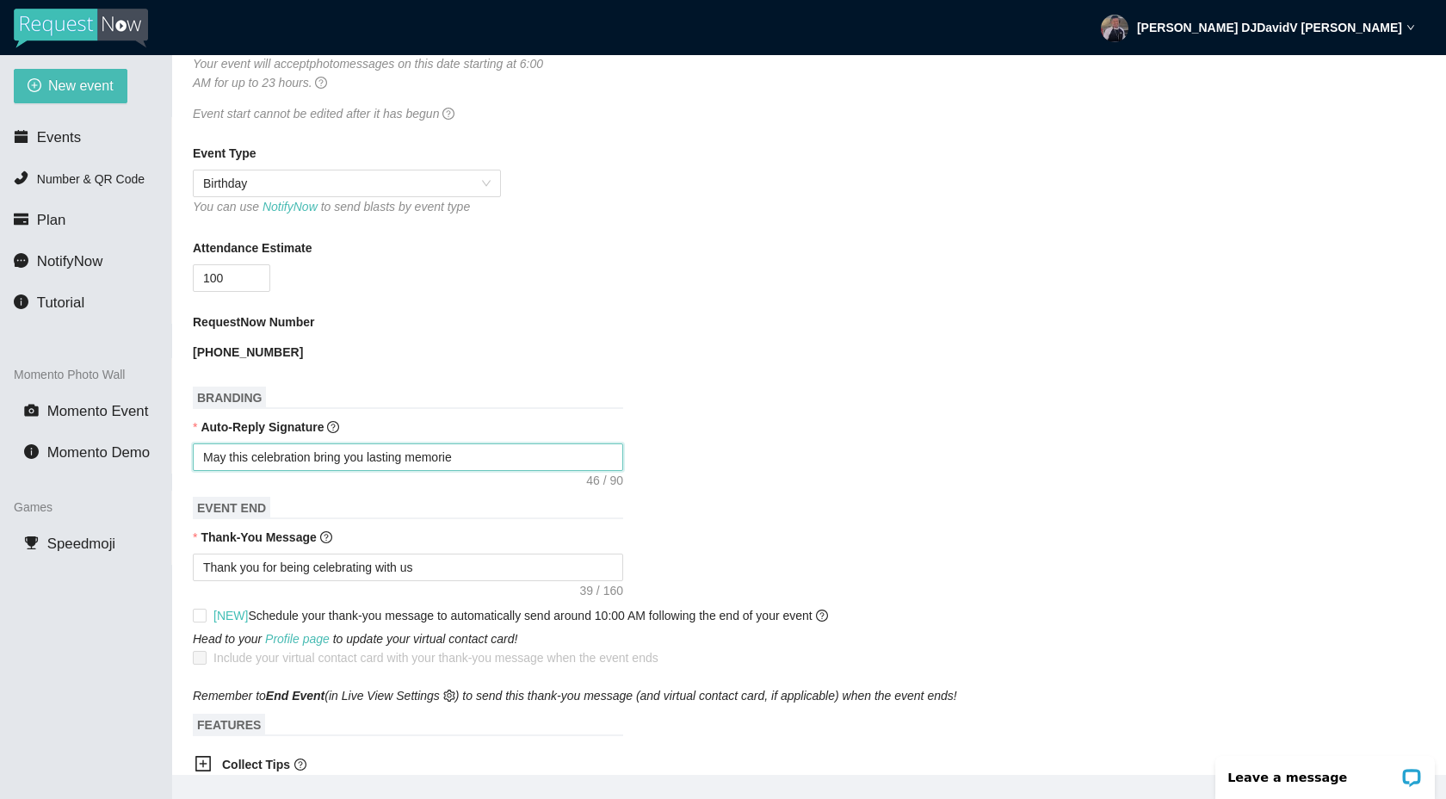
type textarea "May this celebration bring you lasting memories"
type textarea "May this celebration bring you lasting memories -"
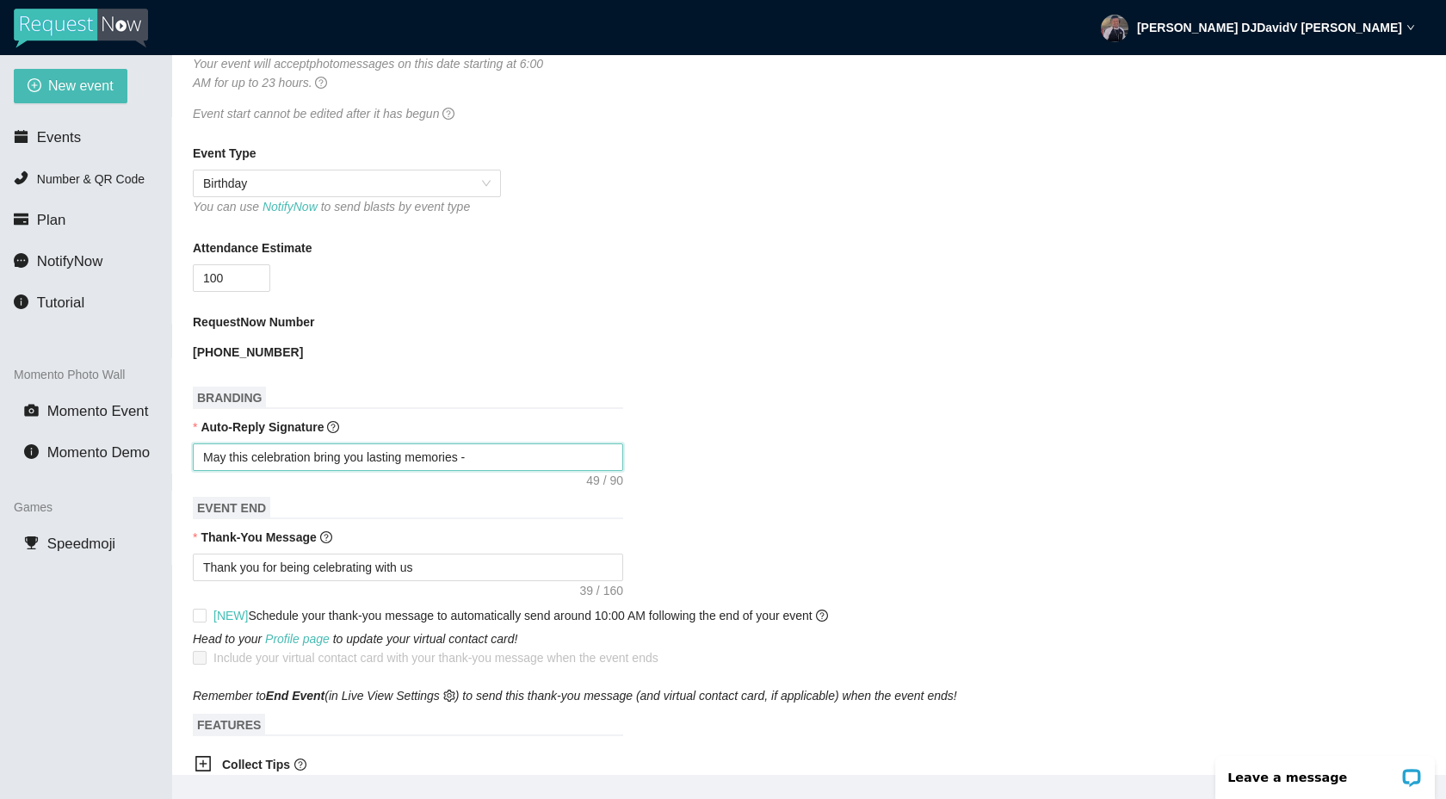
type textarea "May this celebration bring you lasting memories -"
type textarea "May this celebration bring you lasting memories - j"
type textarea "May this celebration bring you lasting memories -"
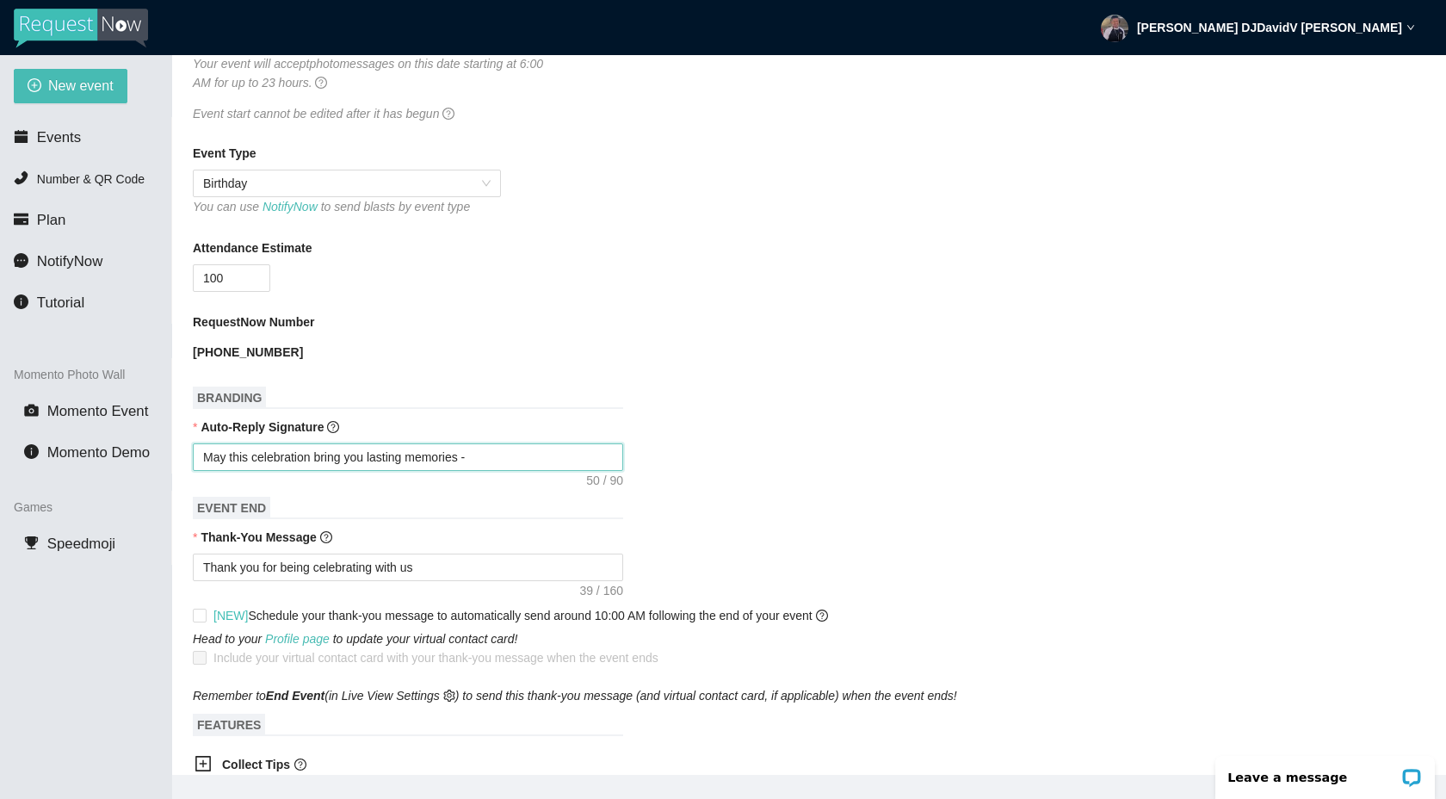
type textarea "May this celebration bring you lasting memories - J"
type textarea "May this celebration bring you lasting memories - Ja"
type textarea "May this celebration bring you lasting memories - Jad"
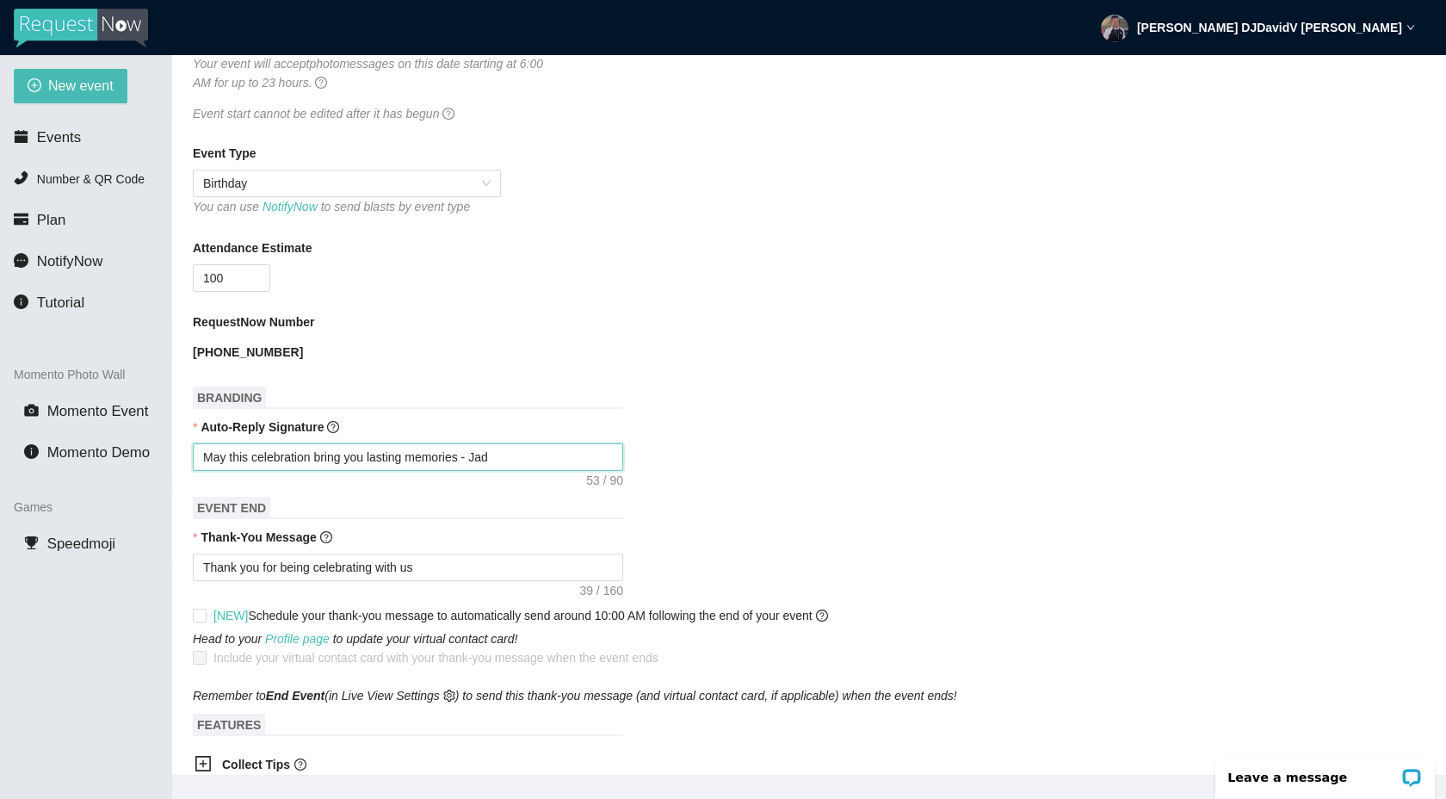
type textarea "May this celebration bring you lasting memories - Jady"
type textarea "May this celebration bring you lasting memories - Jadyn"
click at [434, 565] on textarea "Thank you for being celebrating with us" at bounding box center [408, 567] width 430 height 28
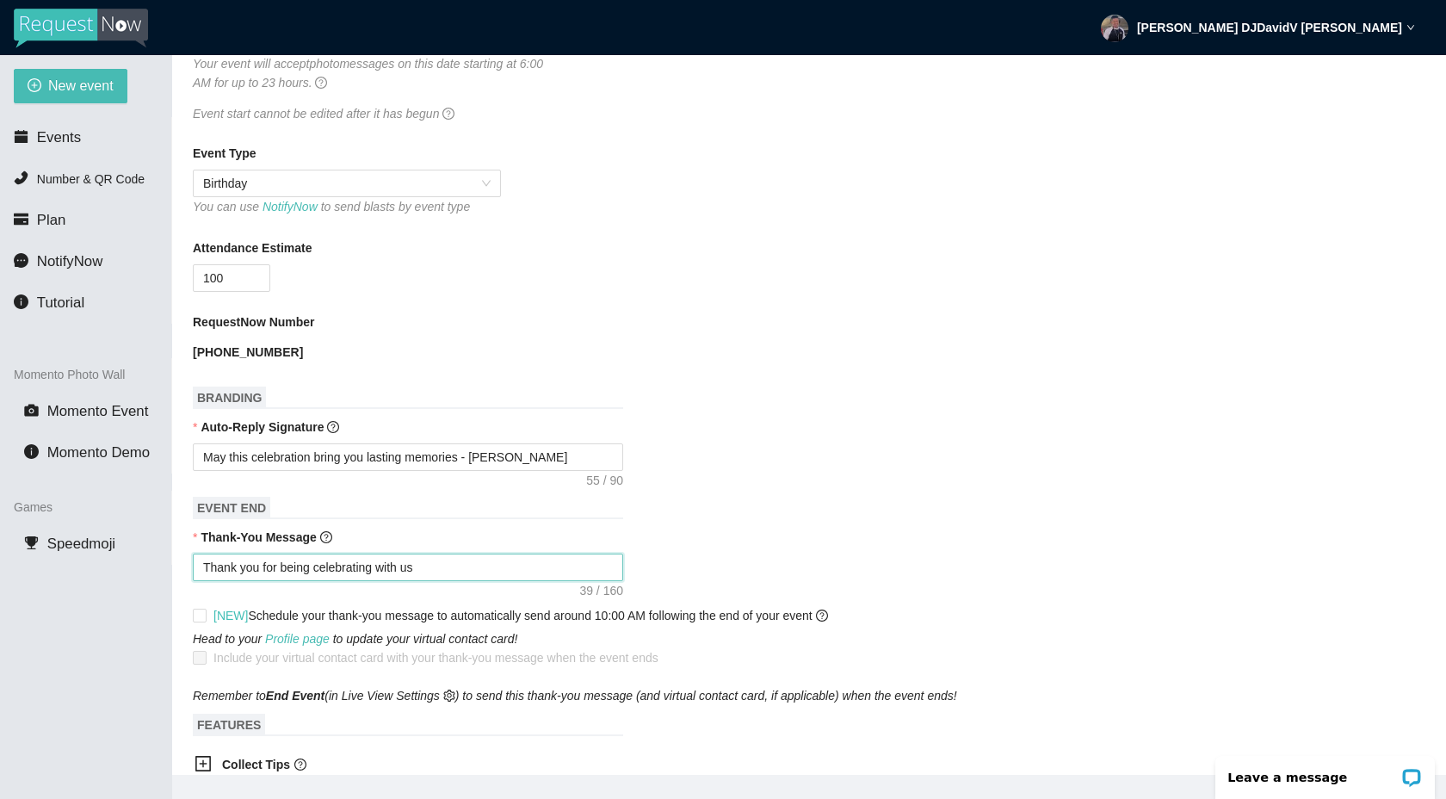
click at [434, 565] on textarea "Thank you for being celebrating with us" at bounding box center [408, 567] width 430 height 28
type textarea "W"
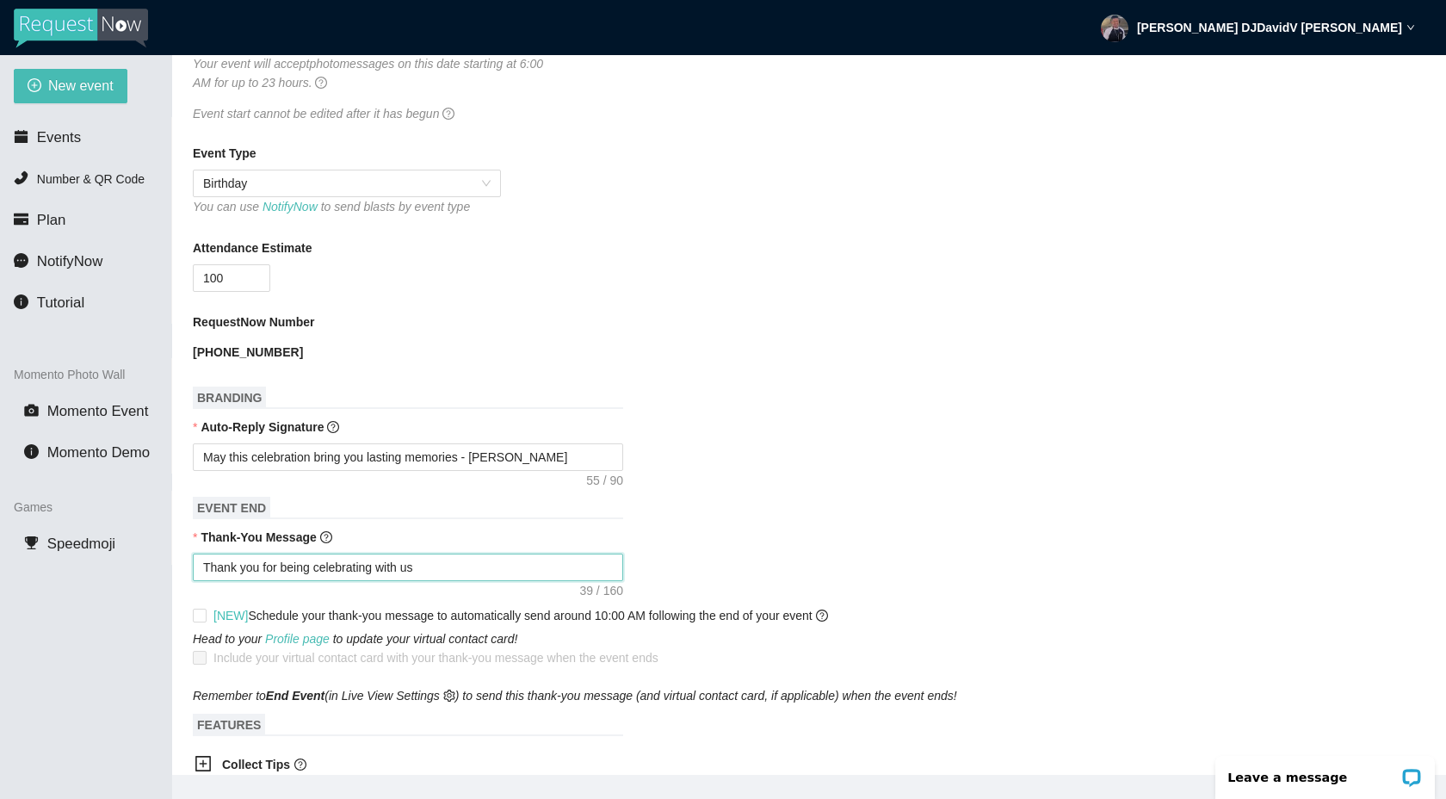
type textarea "W"
type textarea "We"
type textarea "We'"
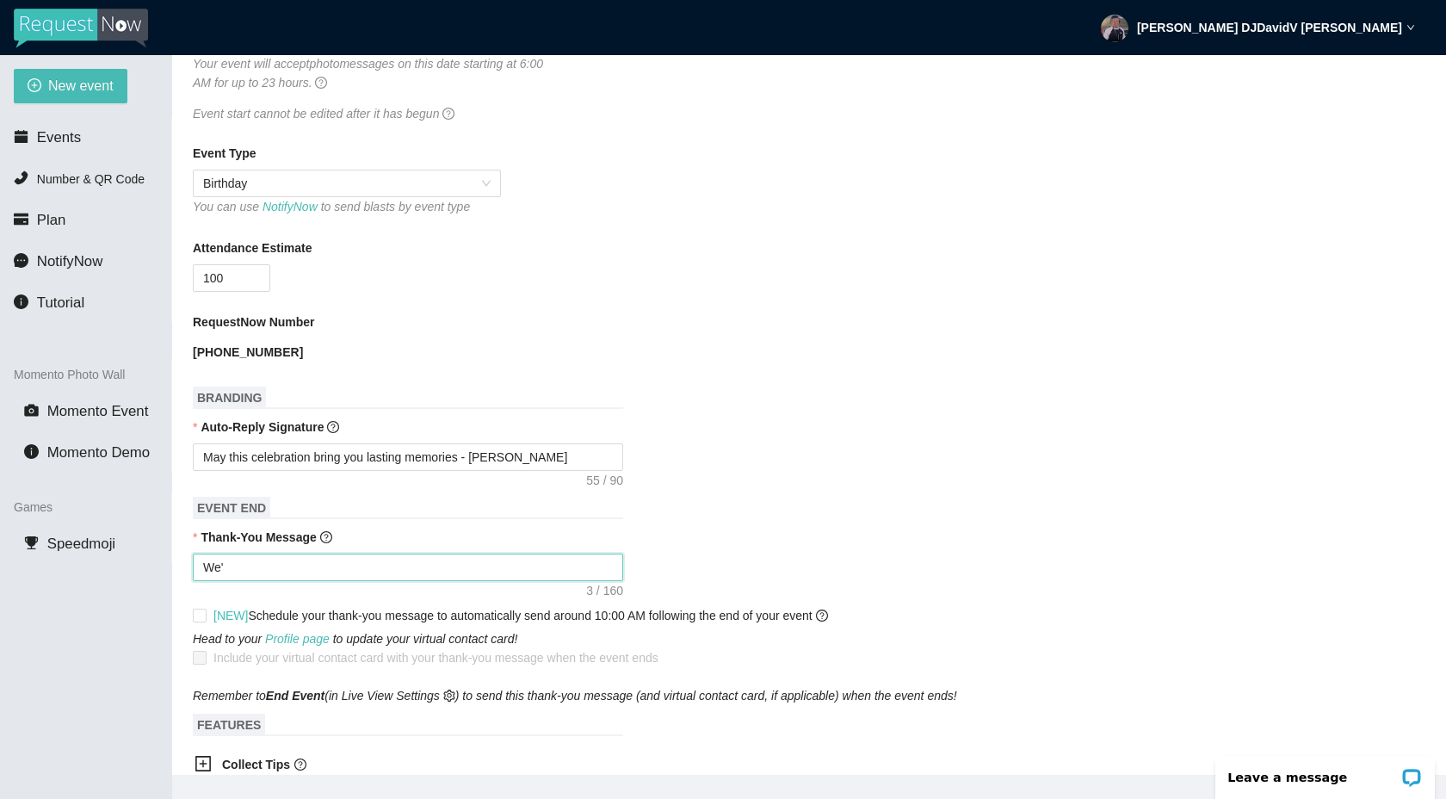
type textarea "We'r"
type textarea "We're"
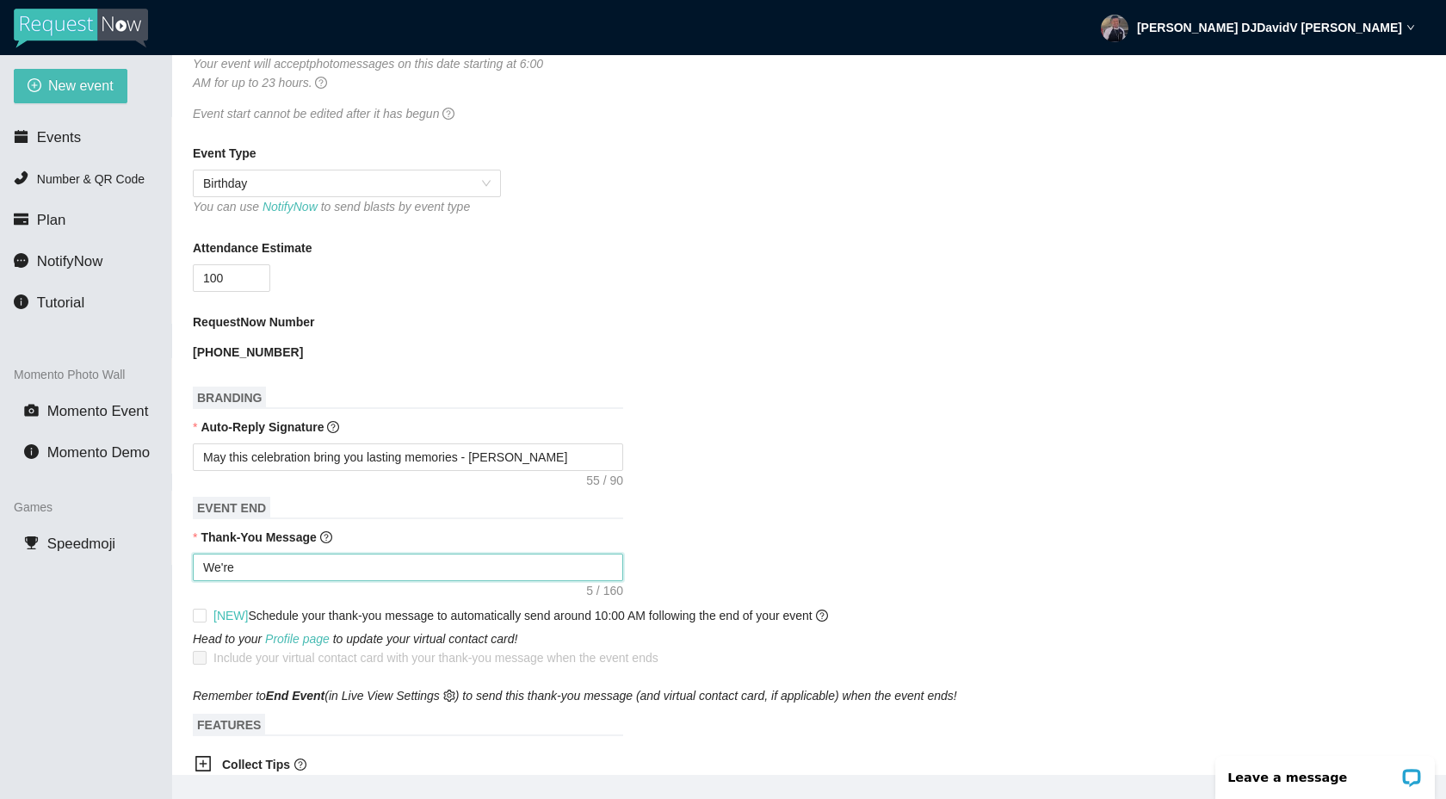
type textarea "We're"
type textarea "We're s"
type textarea "We're so"
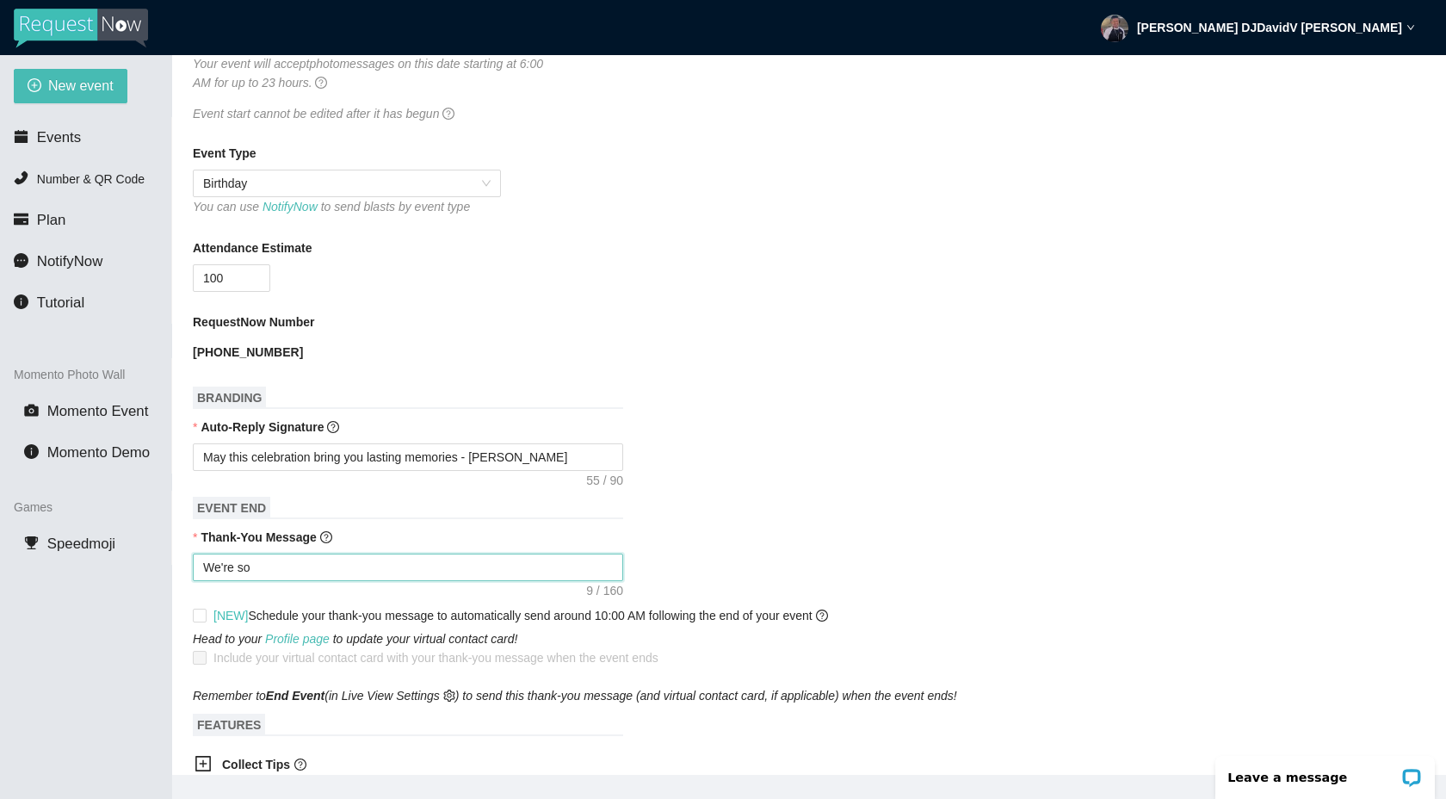
type textarea "We're so g"
type textarea "We're so gr"
type textarea "We're so gra"
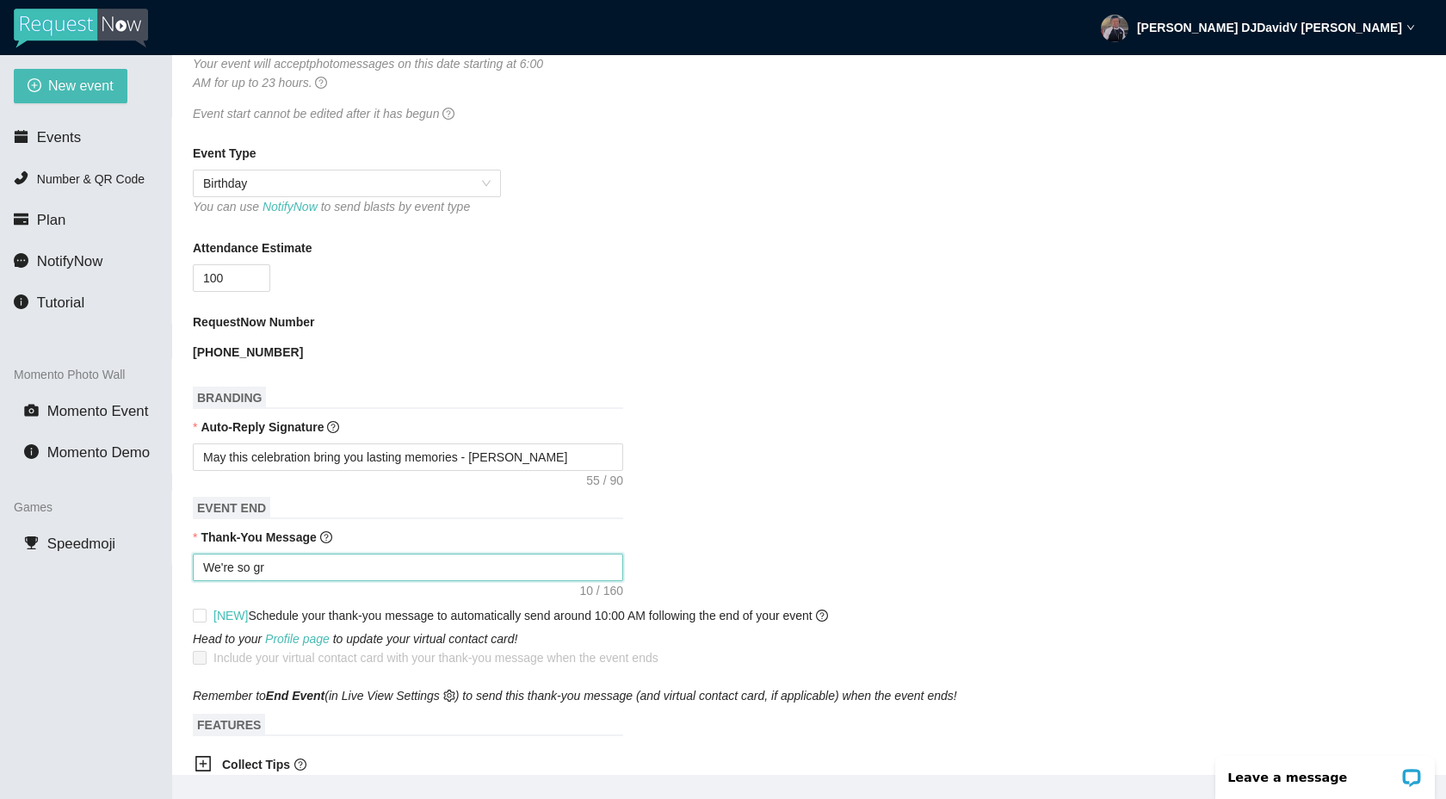
type textarea "We're so gra"
type textarea "We're so grat"
type textarea "We're so grate"
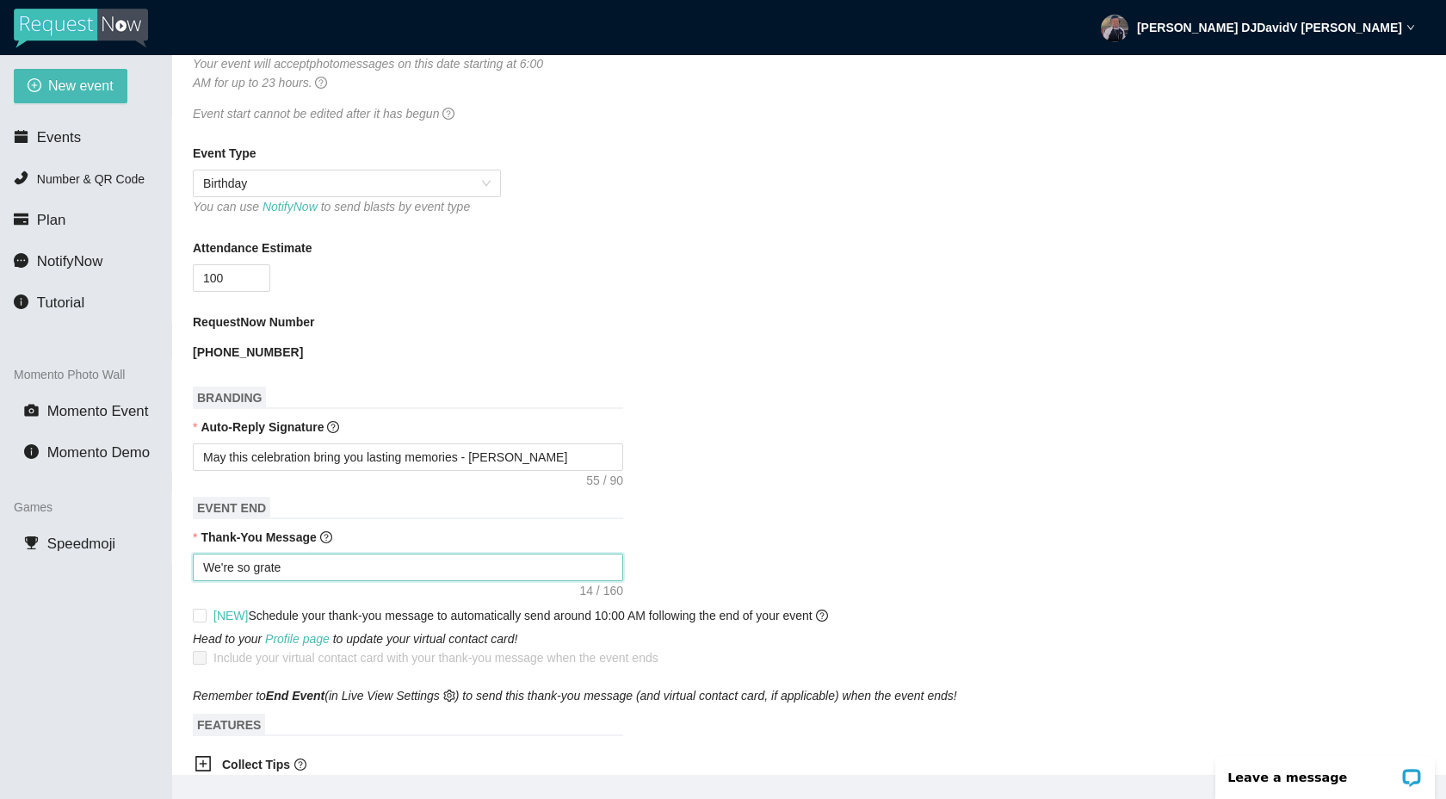
type textarea "We're so gratef"
type textarea "We're so gratefu"
type textarea "We're so grateful"
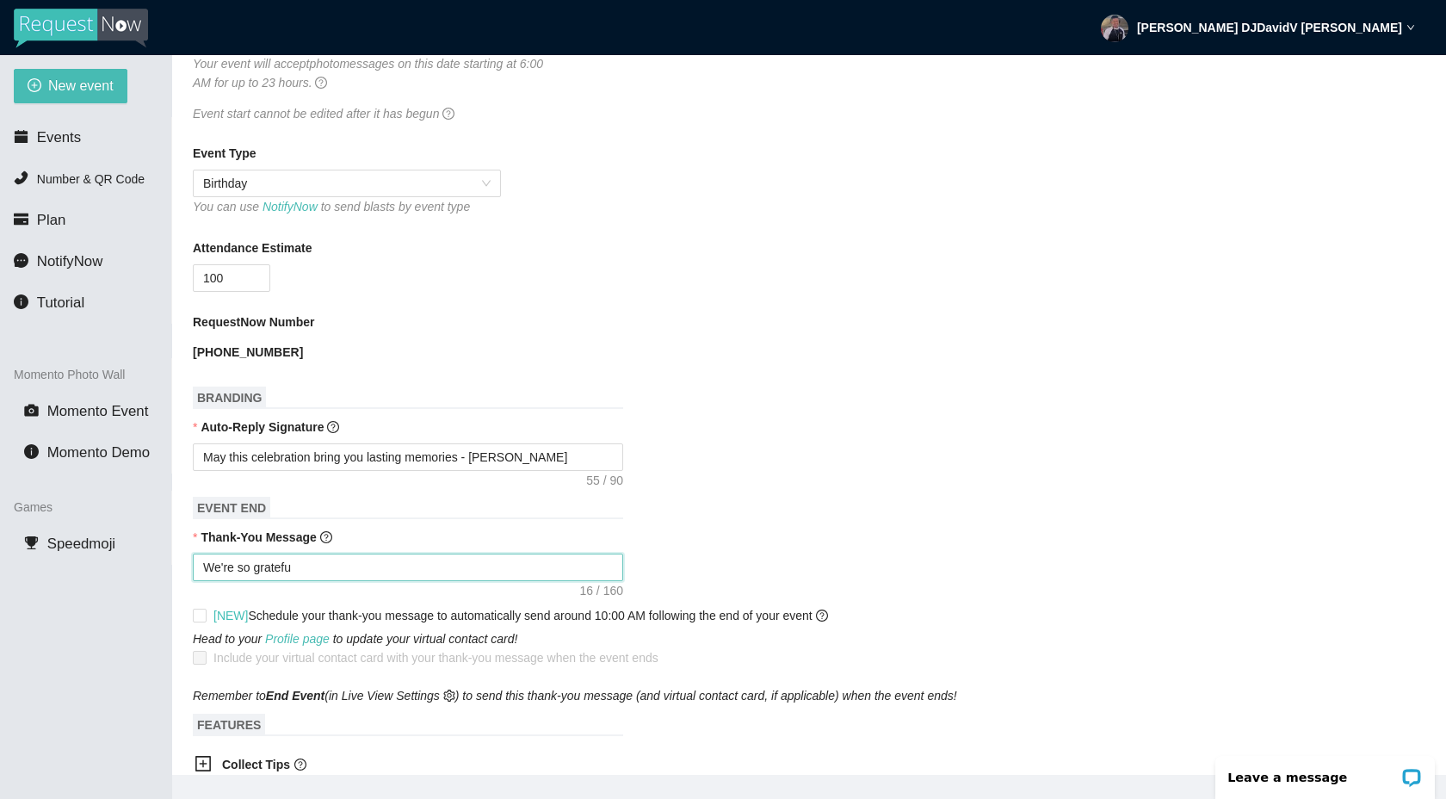
type textarea "We're so grateful"
type textarea "We're so grateful y"
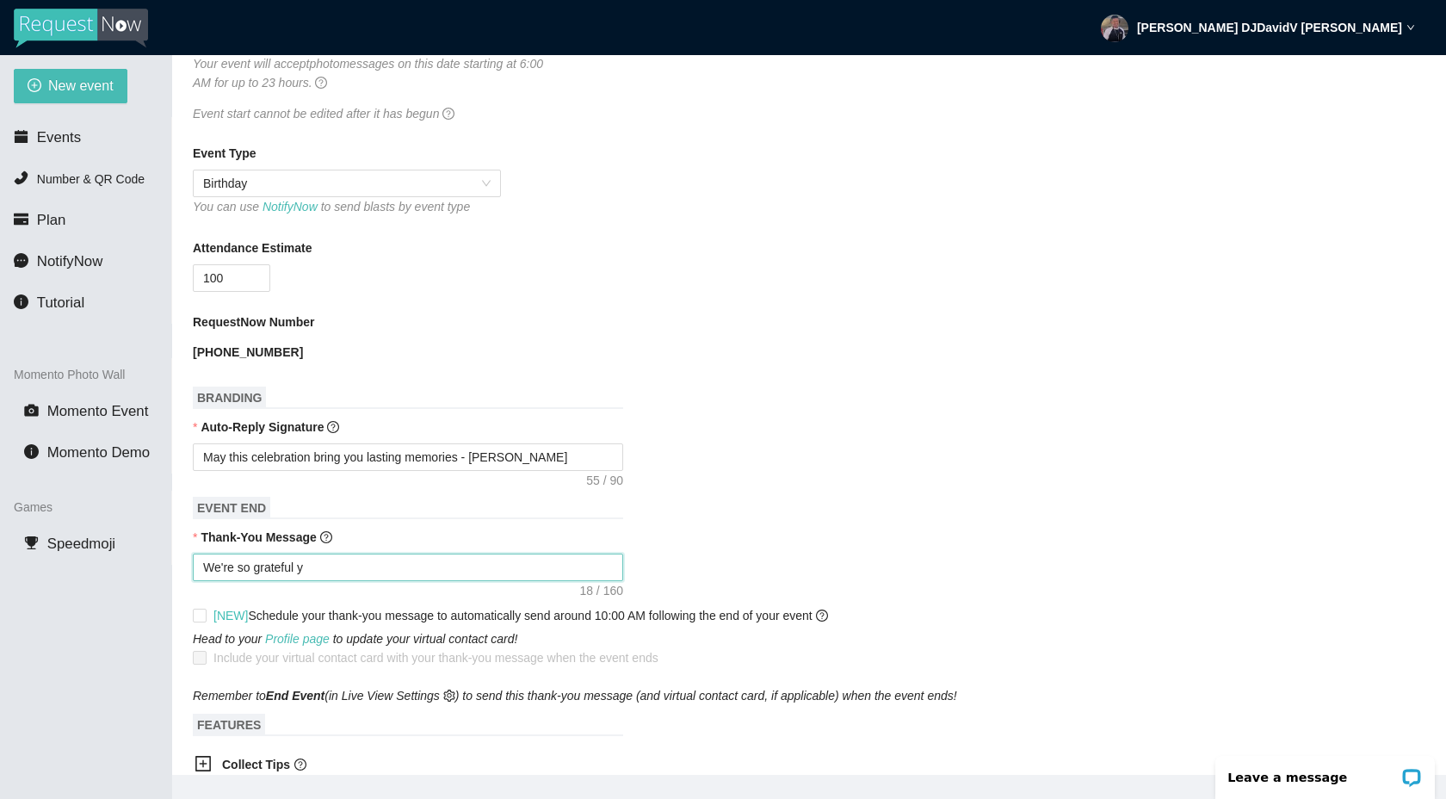
type textarea "We're so grateful yo"
type textarea "We're so grateful you"
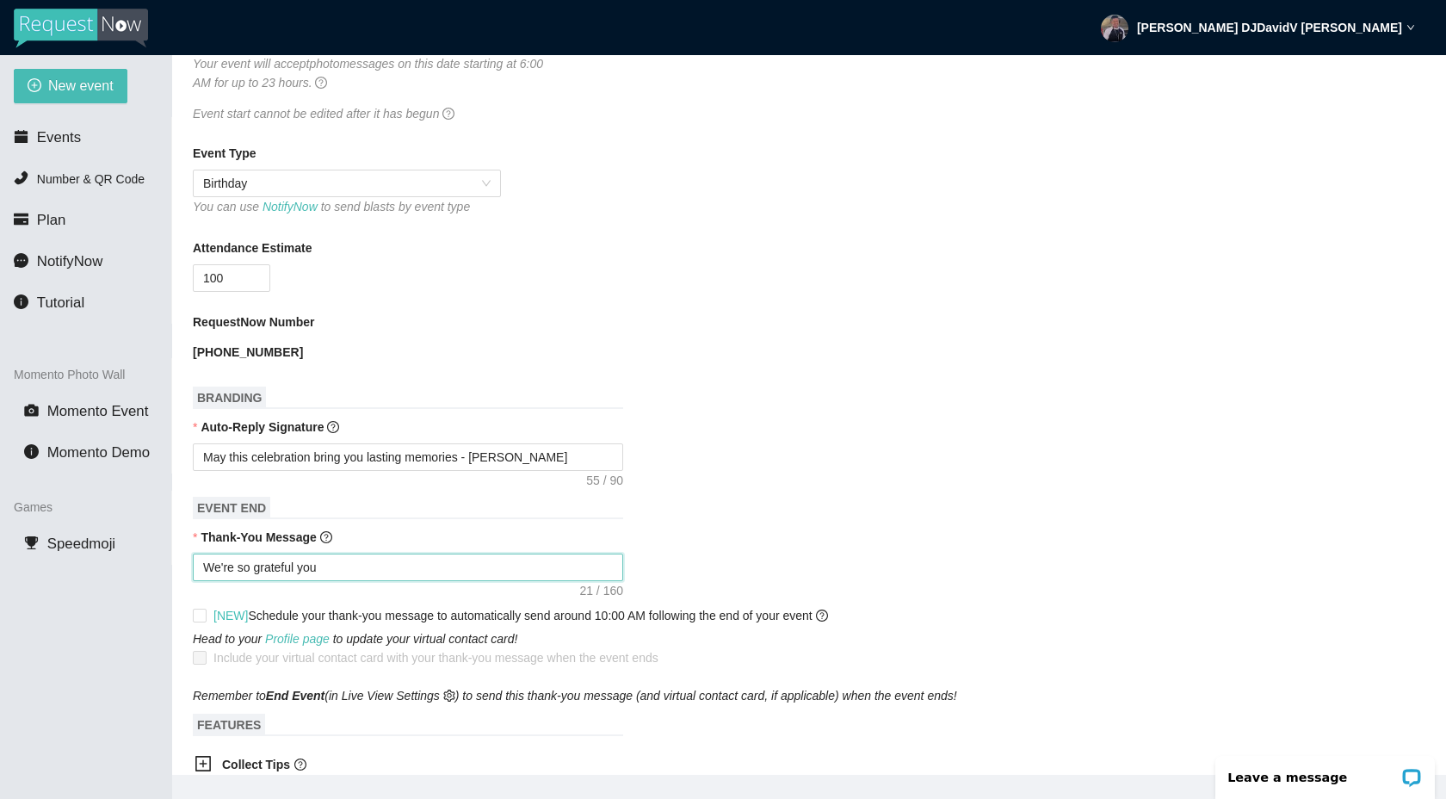
type textarea "We're so grateful you"
type textarea "We're so grateful you g"
type textarea "We're so grateful you gu"
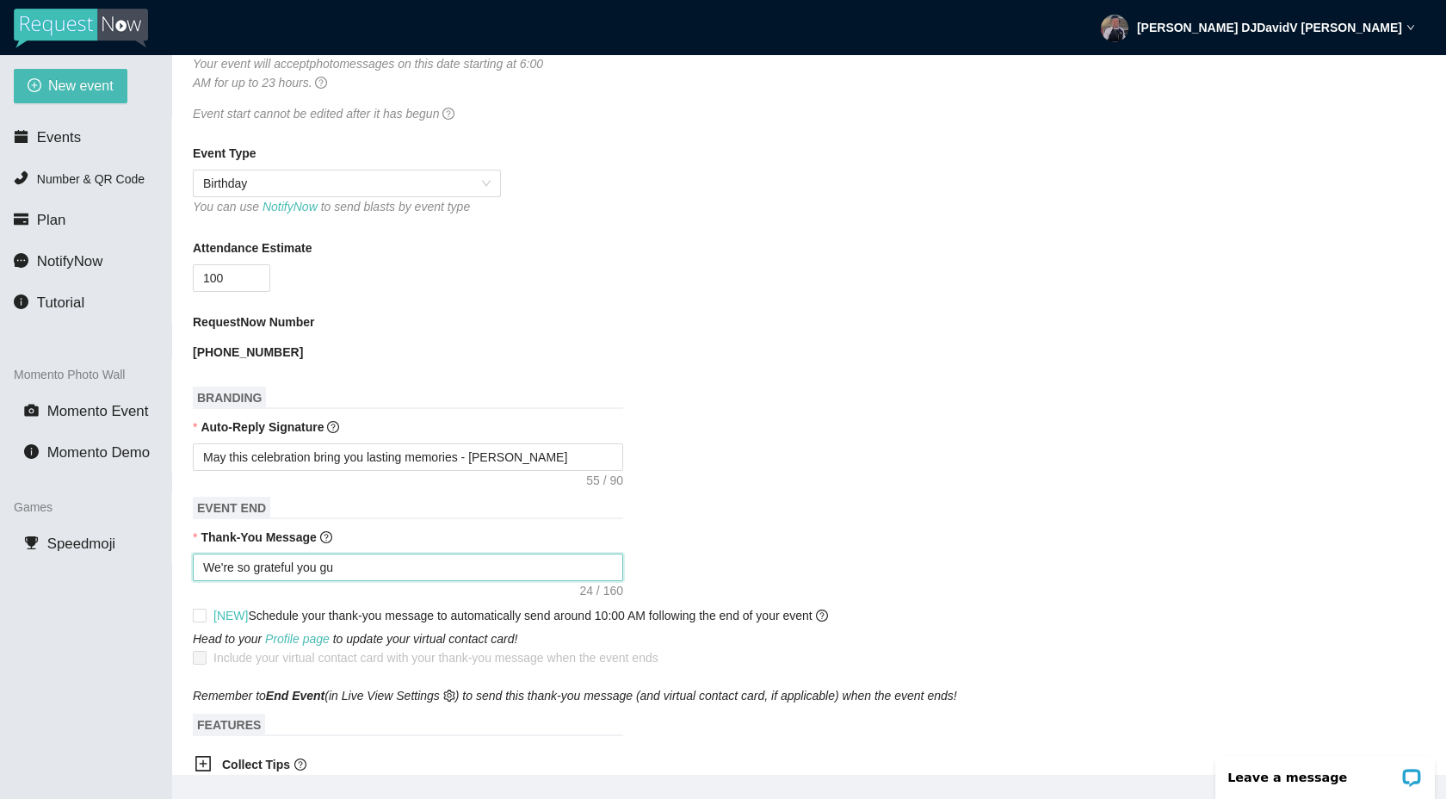
type textarea "We're so grateful you gu="
type textarea "We're so grateful you gu"
type textarea "We're so grateful you g"
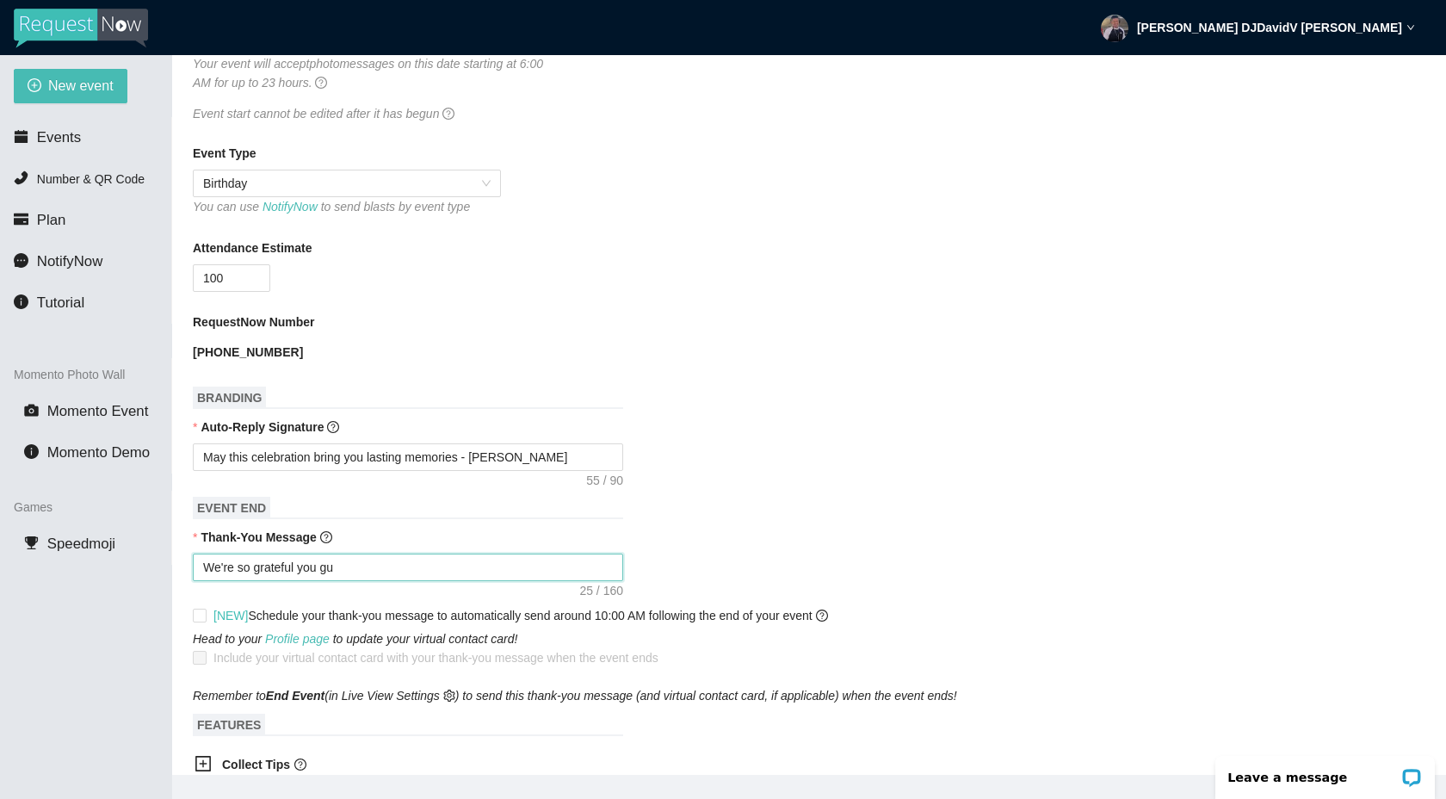
type textarea "We're so grateful you g"
type textarea "We're so grateful you"
type textarea "We're so grateful you j"
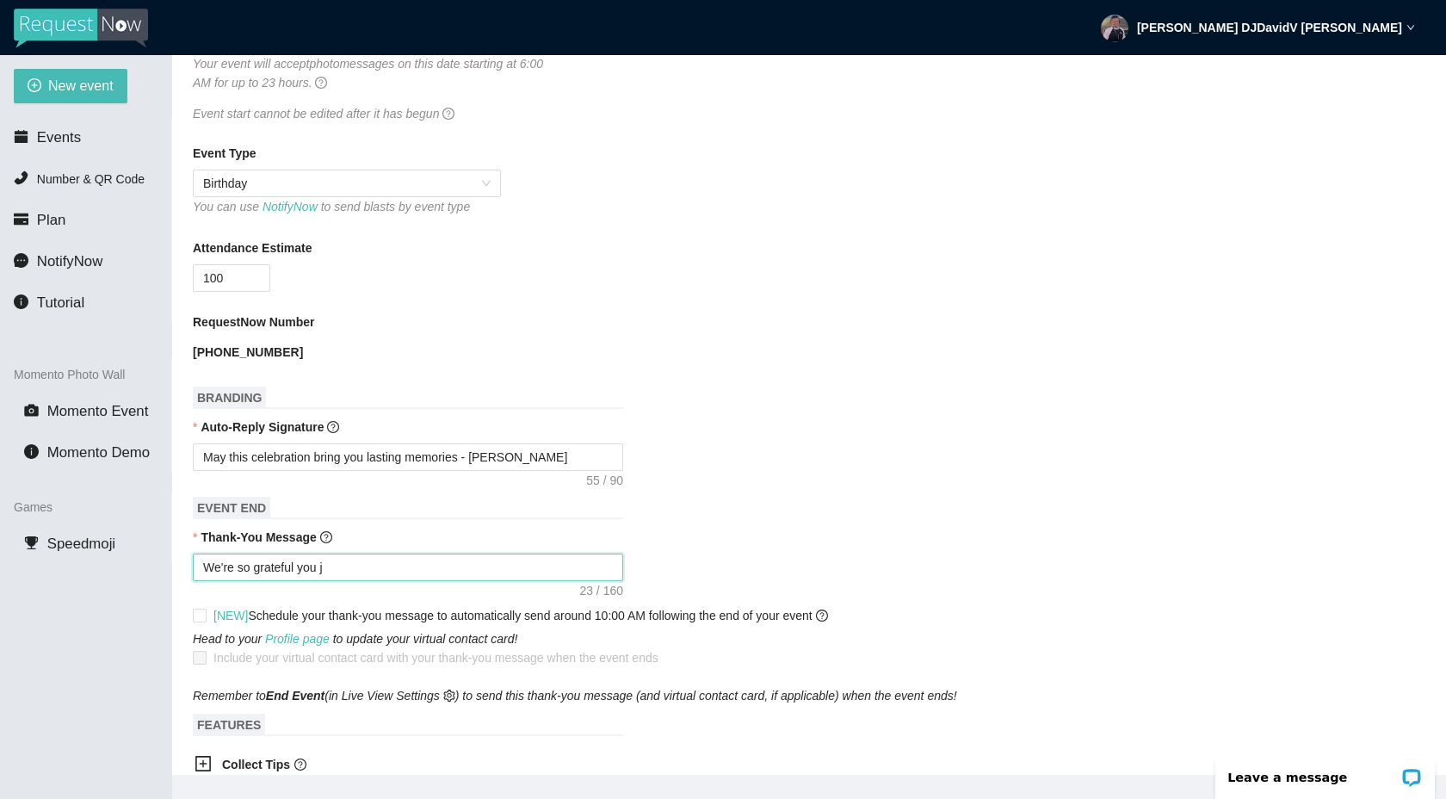
type textarea "We're so grateful you jo"
type textarea "We're so grateful you joi"
type textarea "We're so grateful you join"
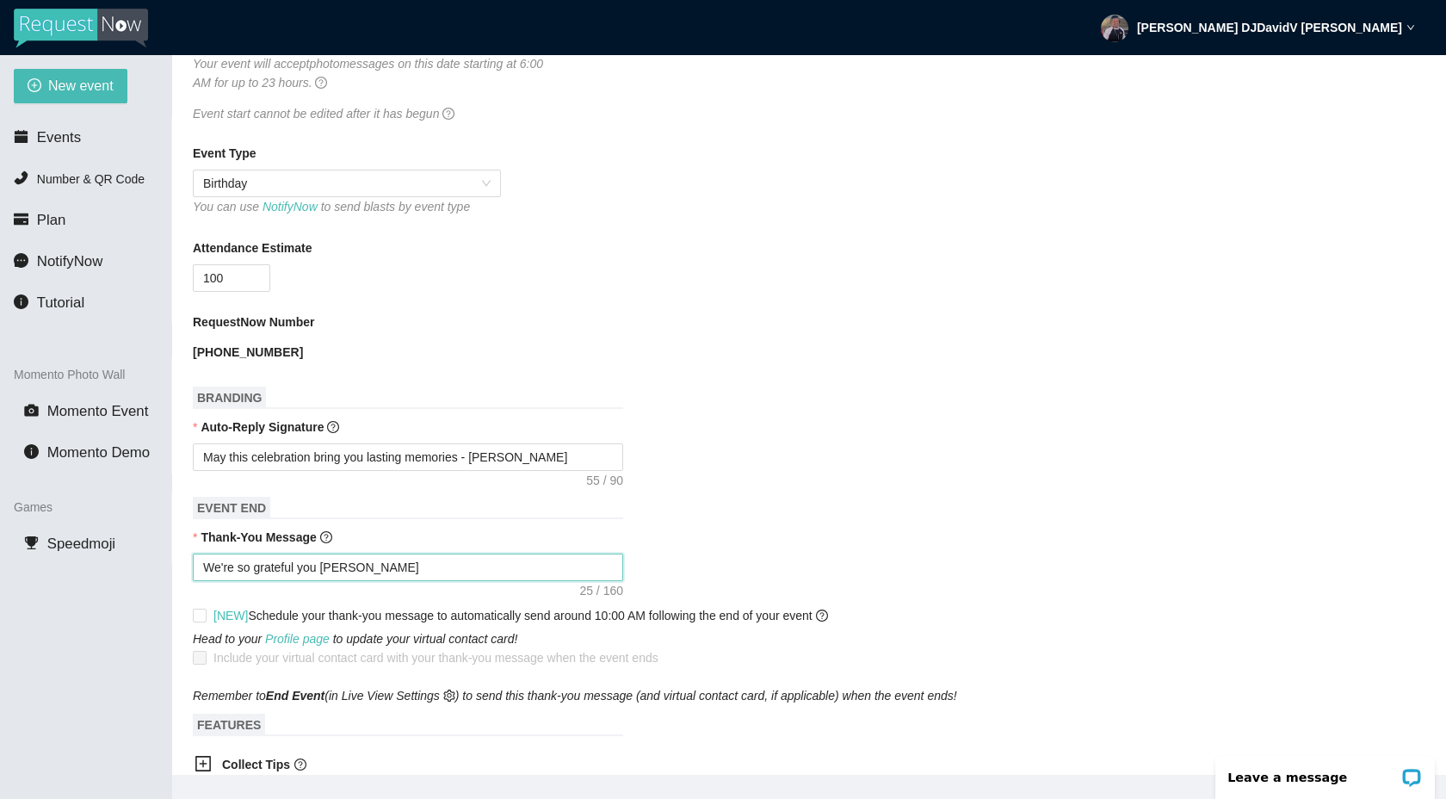
type textarea "We're so grateful you join"
type textarea "We're so grateful you joine"
type textarea "We're so grateful you joined"
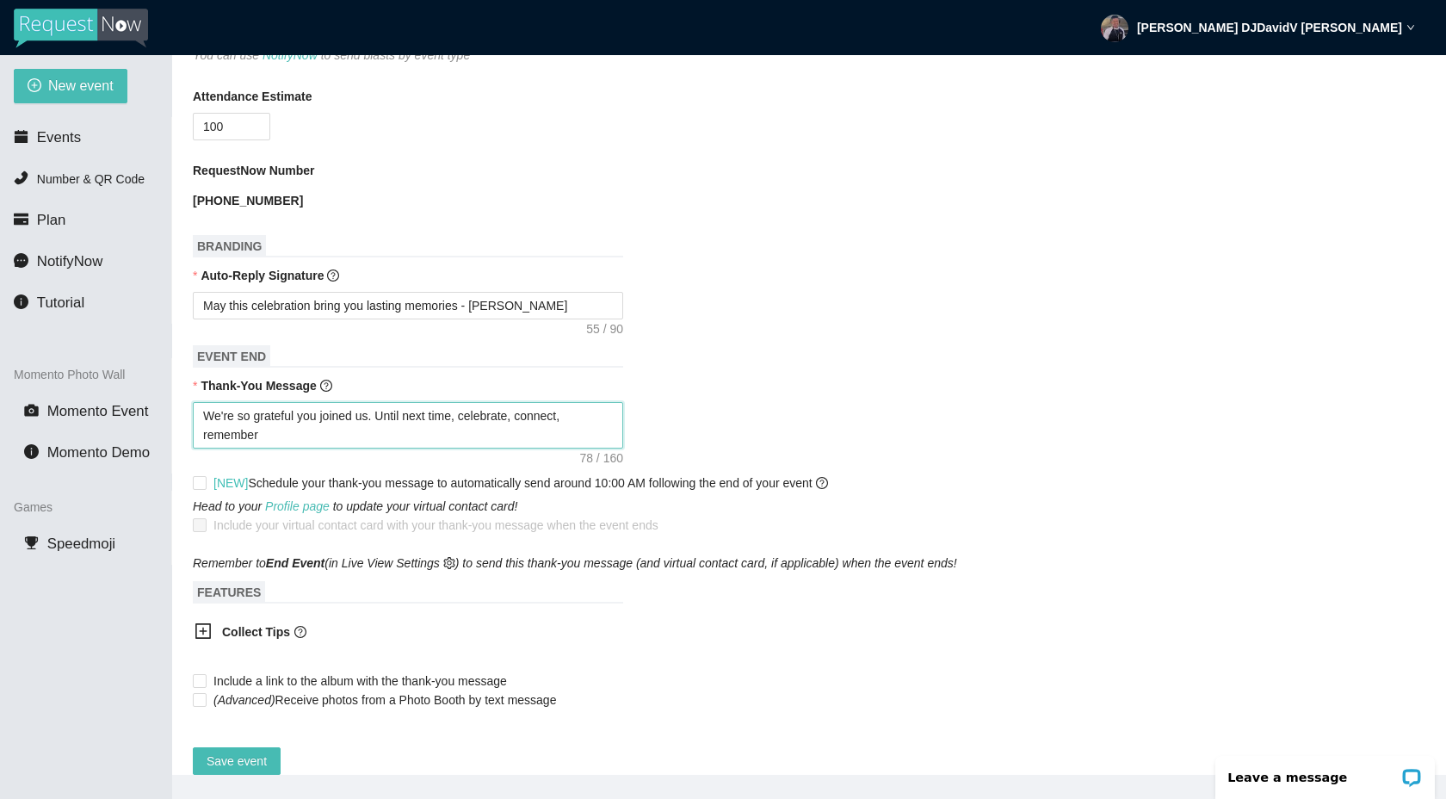
scroll to position [505, 0]
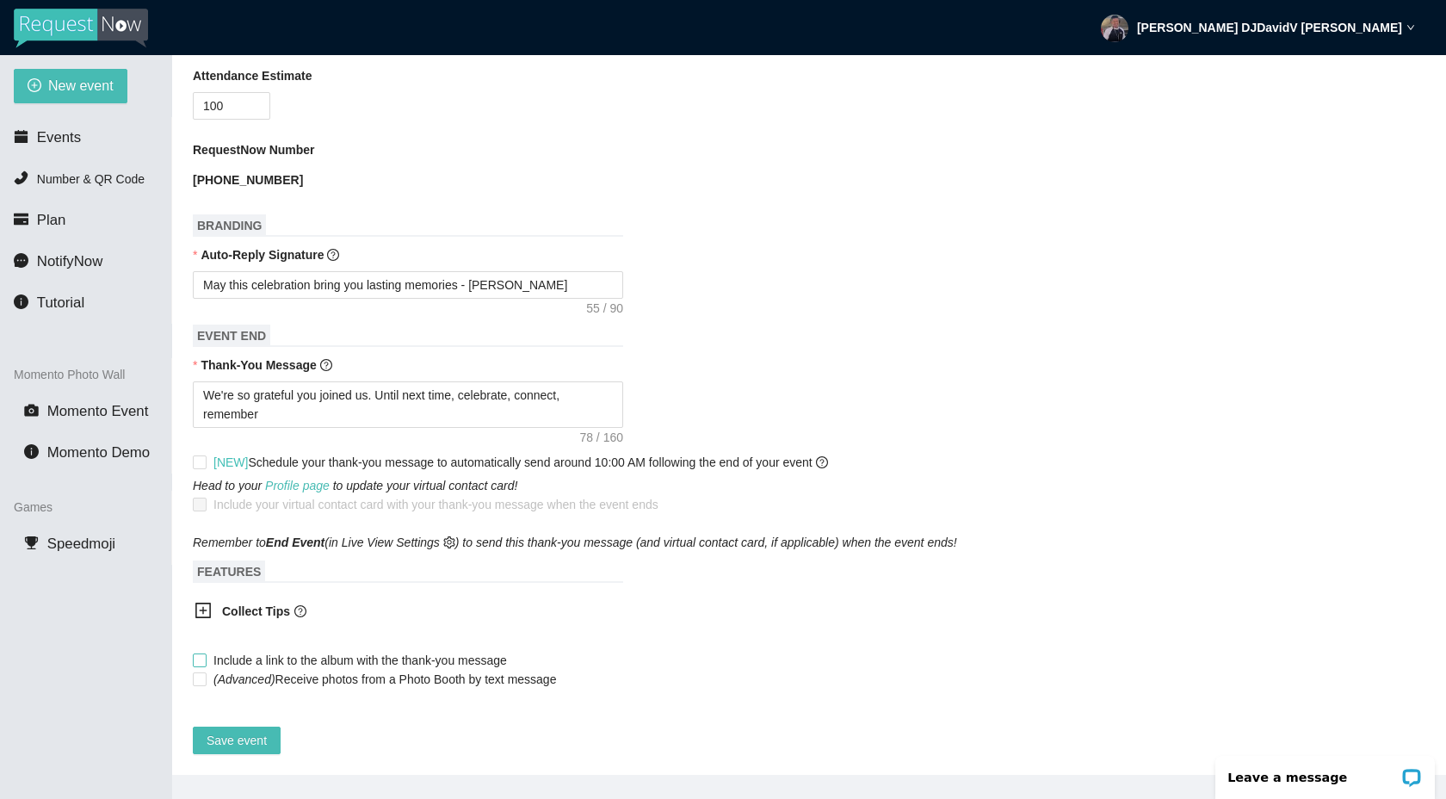
click at [202, 653] on input "Include a link to the album with the thank-you message" at bounding box center [199, 659] width 12 height 12
click at [203, 672] on input "(Advanced) Receive photos from a Photo Booth by text message" at bounding box center [199, 678] width 12 height 12
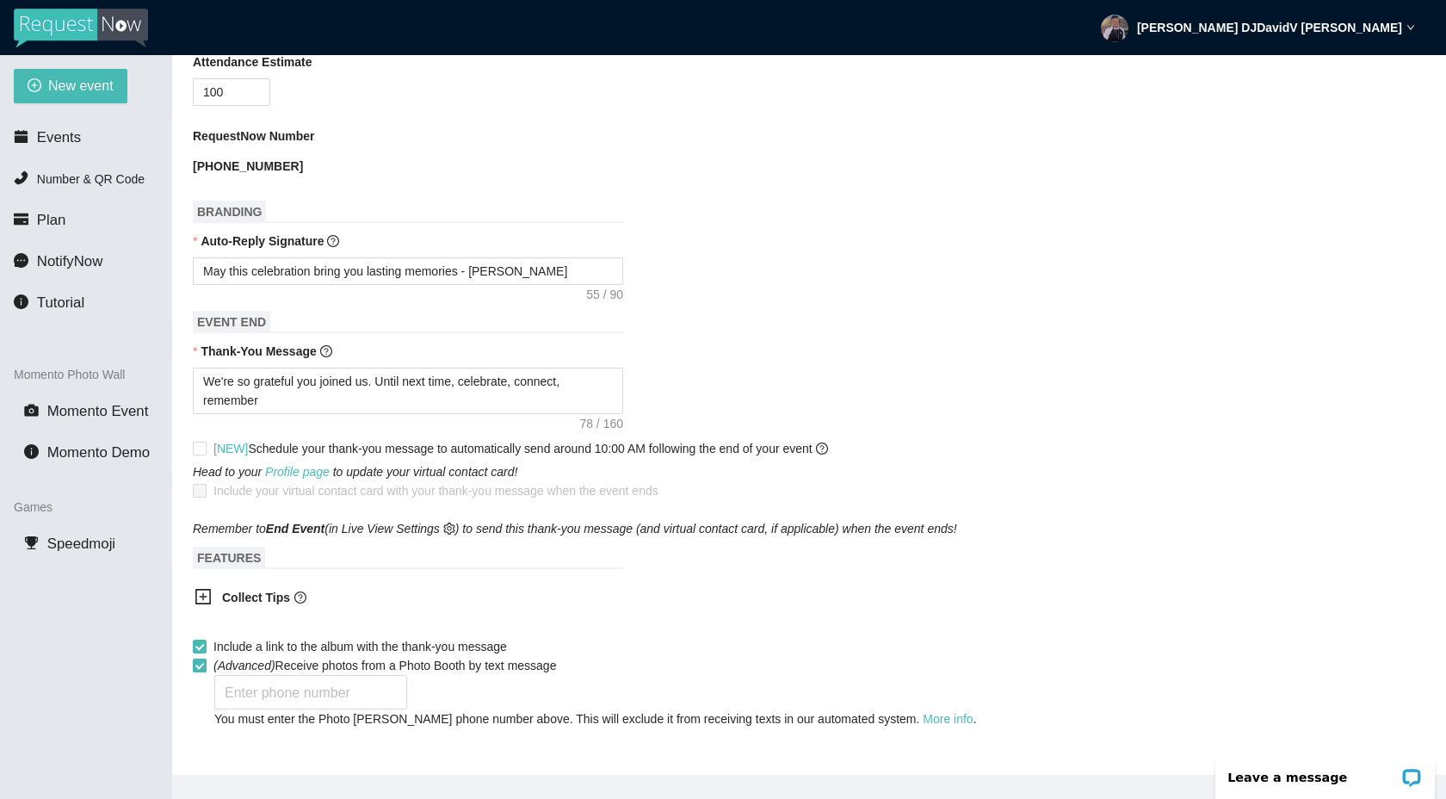
click at [203, 664] on input "(Advanced) Receive photos from a Photo Booth by text message" at bounding box center [199, 664] width 12 height 12
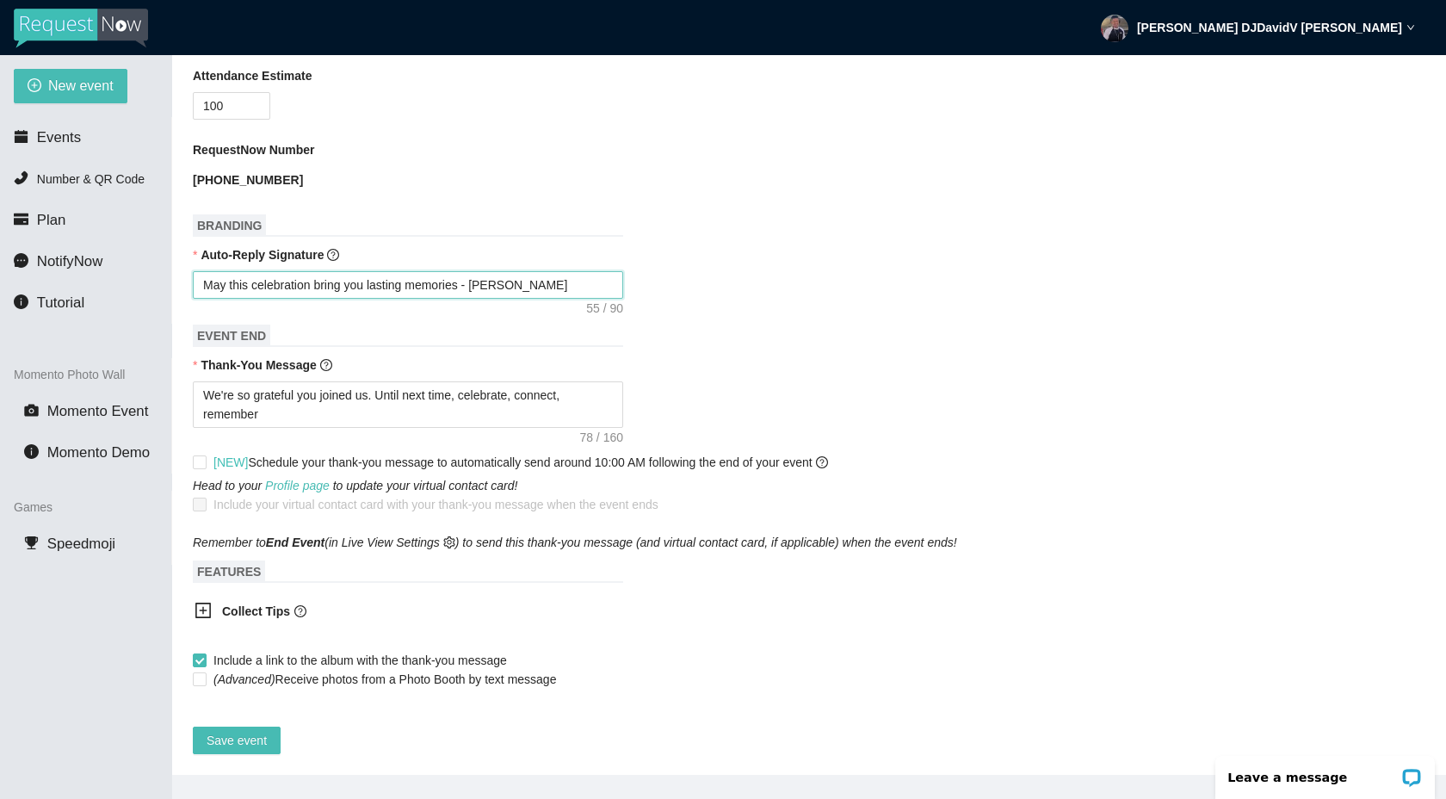
click at [527, 274] on textarea "May this celebration bring you lasting memories - Jadyn" at bounding box center [408, 285] width 430 height 28
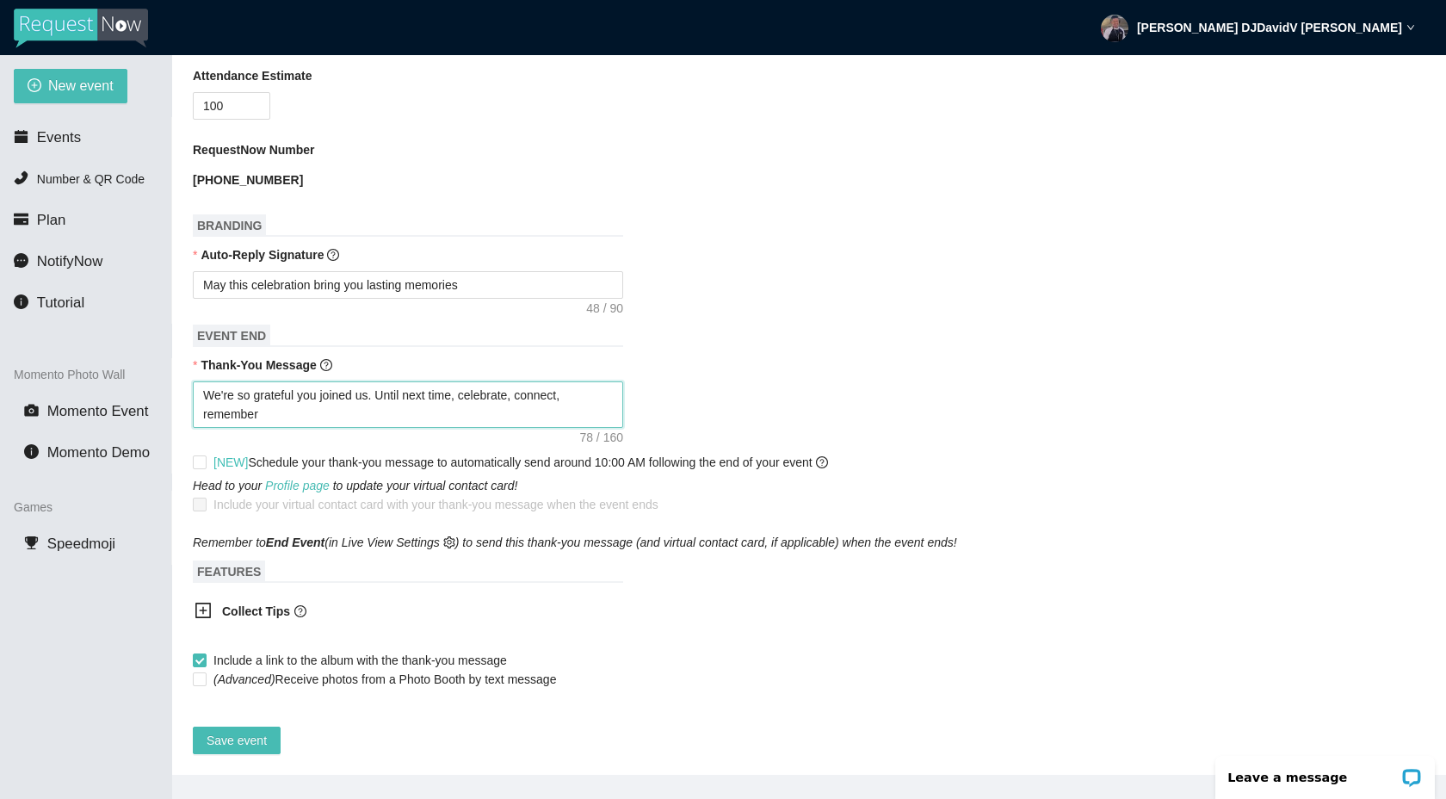
click at [336, 399] on textarea "We're so grateful you joined us. Until next time, celebrate, connect, remember" at bounding box center [408, 404] width 430 height 46
click at [234, 731] on span "Save event" at bounding box center [237, 740] width 60 height 19
click at [120, 409] on span "Momento Event" at bounding box center [98, 411] width 102 height 16
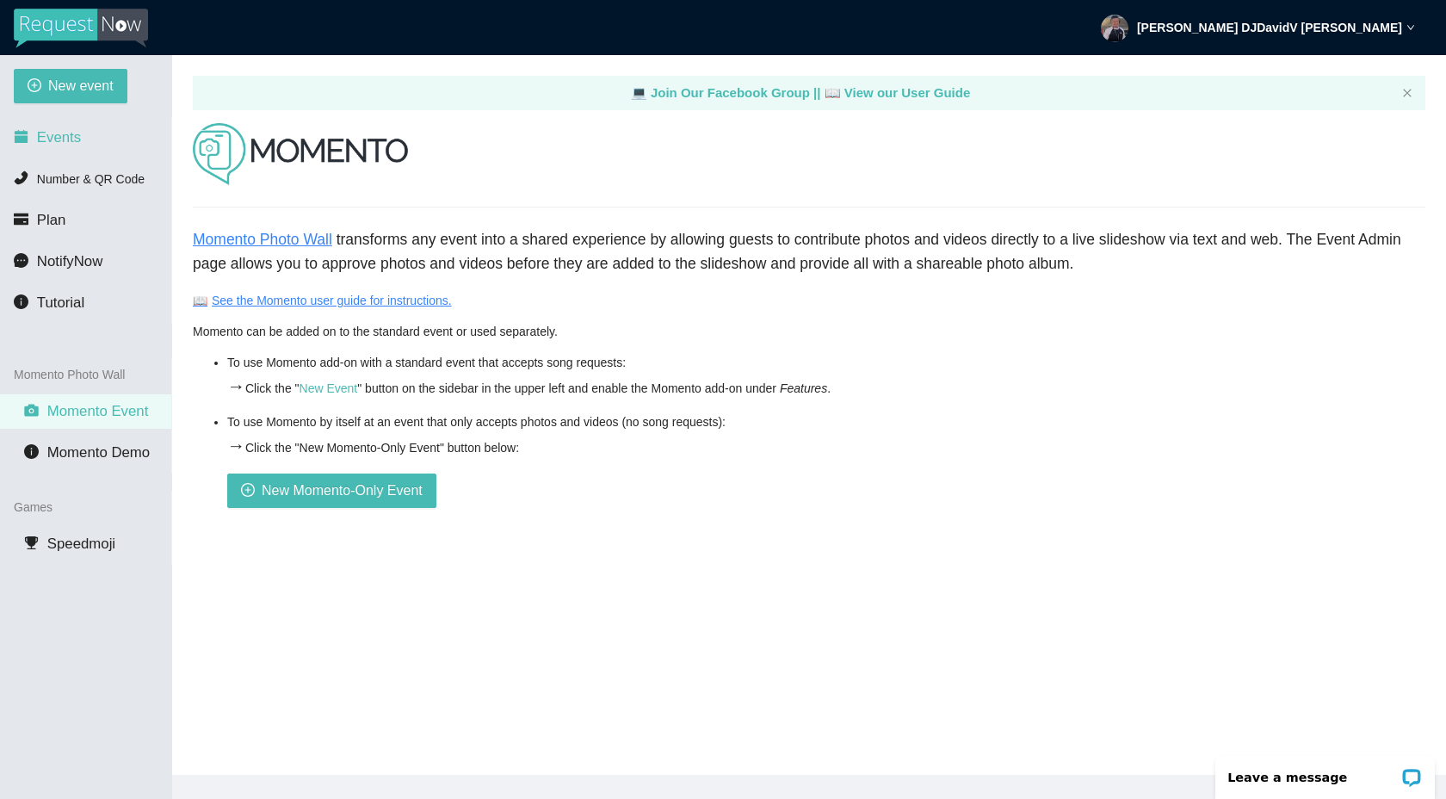
click at [65, 135] on span "Events" at bounding box center [59, 137] width 44 height 16
